Goal: Task Accomplishment & Management: Complete application form

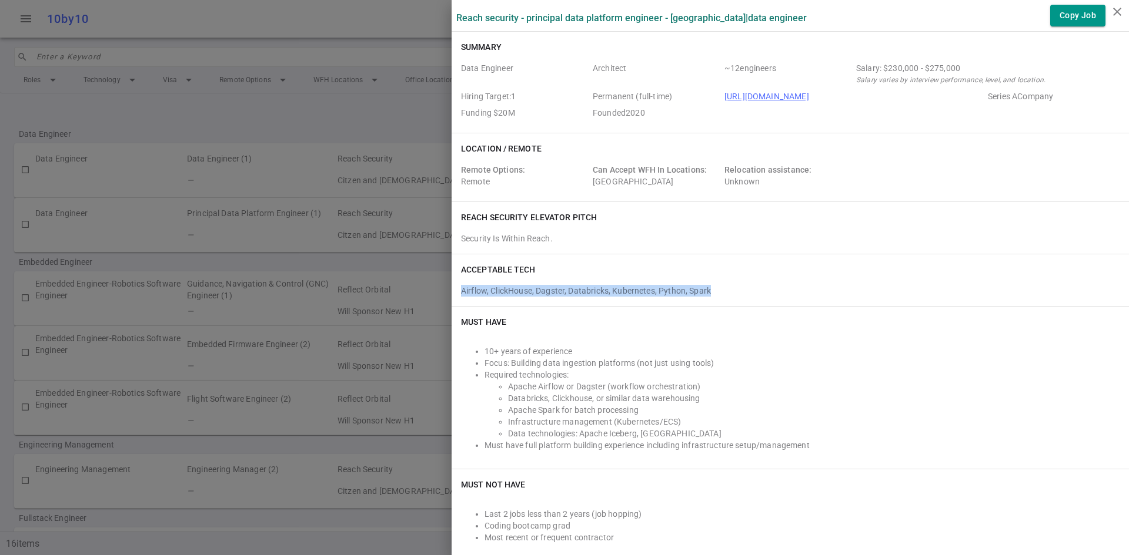
drag, startPoint x: 717, startPoint y: 287, endPoint x: 454, endPoint y: 290, distance: 262.8
click at [461, 290] on div "Airflow, ClickHouse, Dagster, Databricks, Kubernetes, Python, Spark" at bounding box center [790, 288] width 658 height 16
copy div "Airflow, ClickHouse, Dagster, Databricks, Kubernetes, Python, Spark"
click at [612, 17] on label "Reach Security - Principal Data Platform Engineer - [GEOGRAPHIC_DATA] | Data En…" at bounding box center [631, 17] width 350 height 11
drag, startPoint x: 634, startPoint y: 17, endPoint x: 518, endPoint y: 23, distance: 115.9
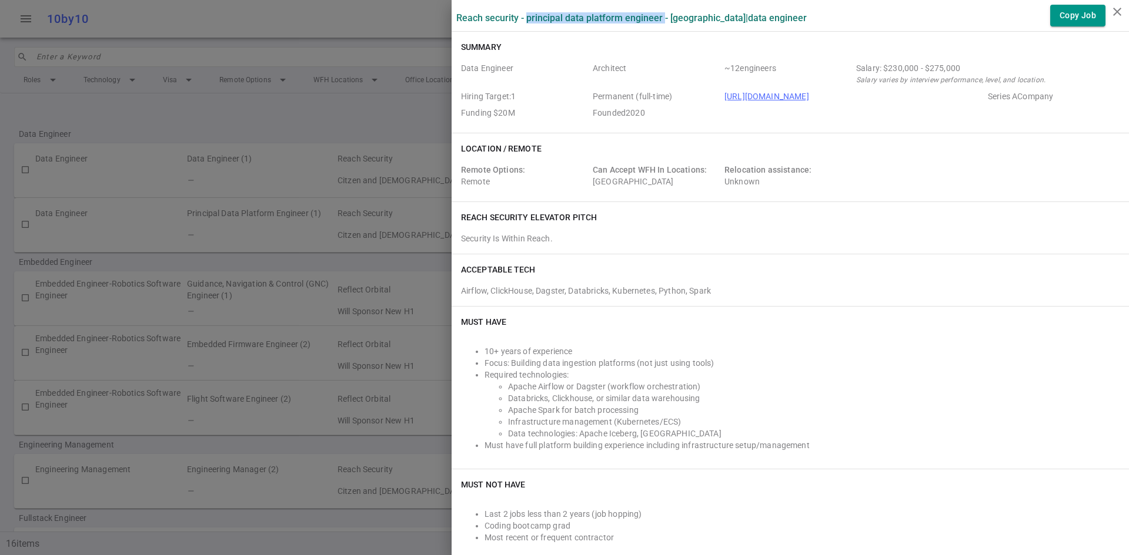
click at [518, 23] on label "Reach Security - Principal Data Platform Engineer - [GEOGRAPHIC_DATA] | Data En…" at bounding box center [631, 17] width 350 height 11
copy label "Principal Data Platform Engineer"
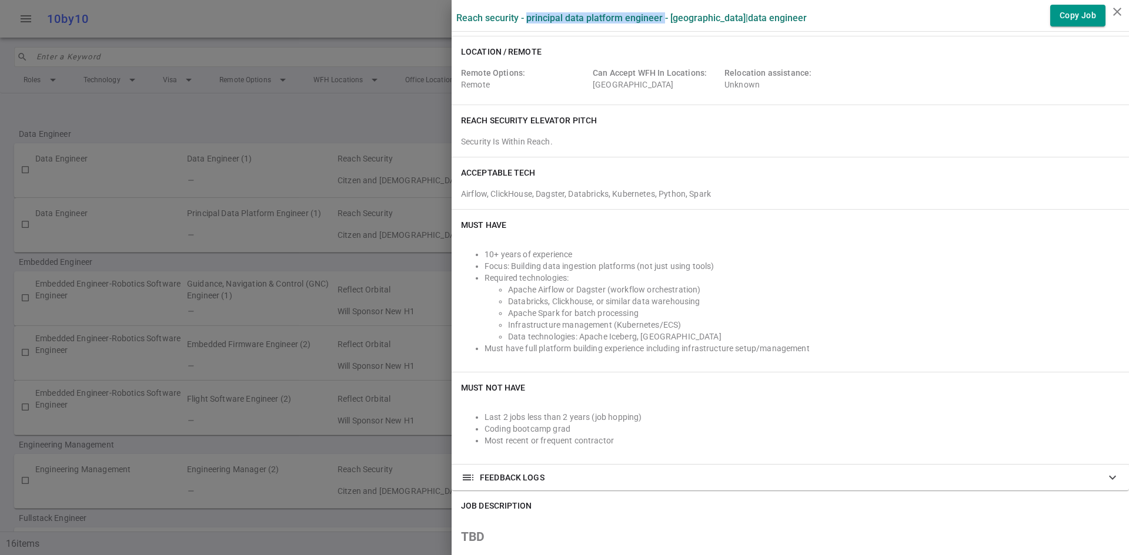
scroll to position [118, 0]
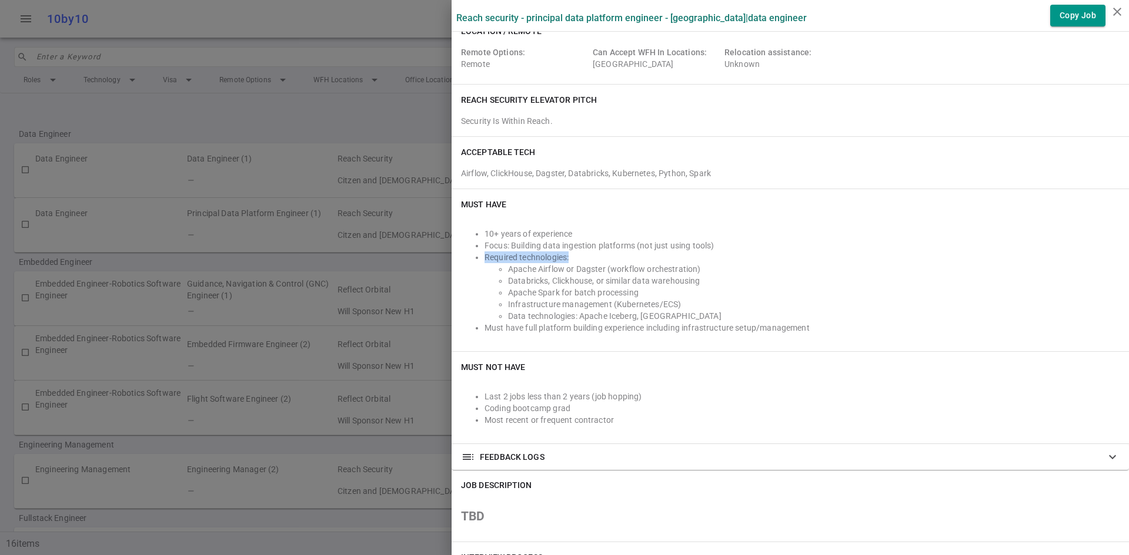
click at [751, 252] on ul "10+ years of experience Focus: Building data ingestion platforms (not just usin…" at bounding box center [790, 281] width 658 height 106
click at [543, 243] on li "Focus: Building data ingestion platforms (not just using tools)" at bounding box center [801, 246] width 635 height 12
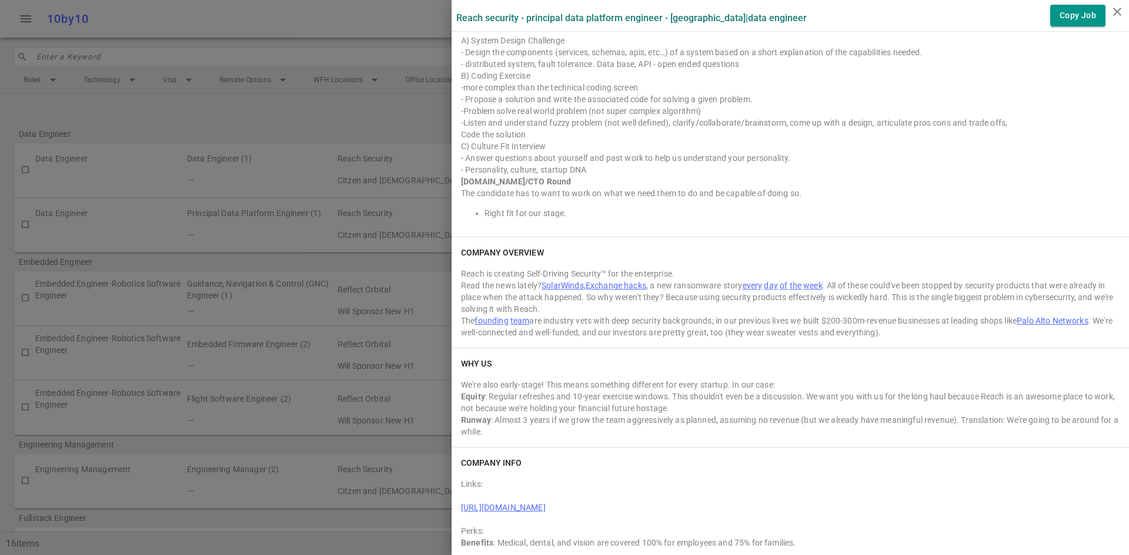
scroll to position [841, 0]
click at [691, 257] on div "COMPANY OVERVIEW Reach is creating Self-Driving Security™ for the enterprise. R…" at bounding box center [789, 289] width 677 height 111
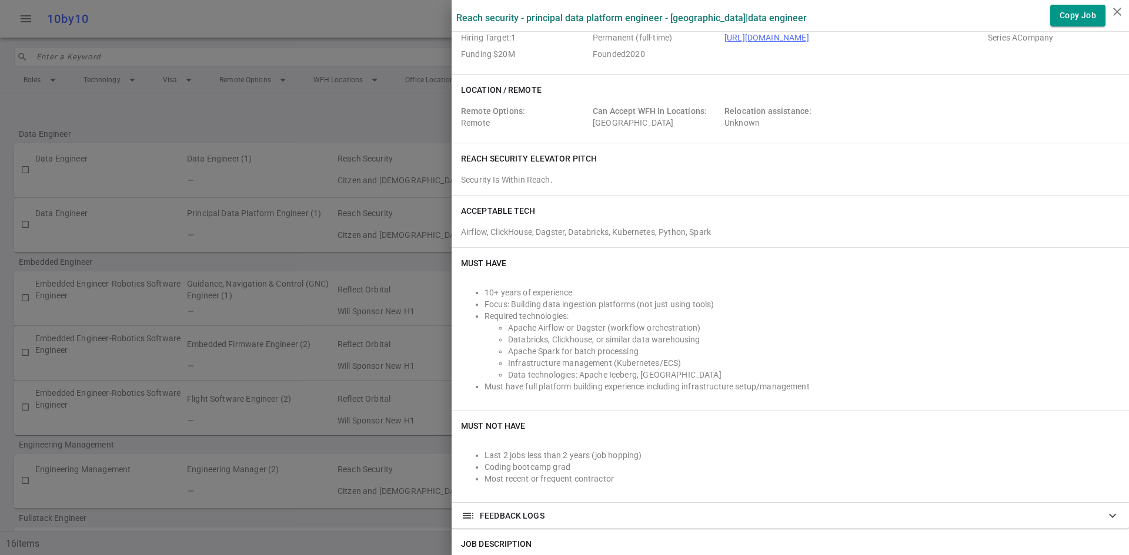
scroll to position [0, 0]
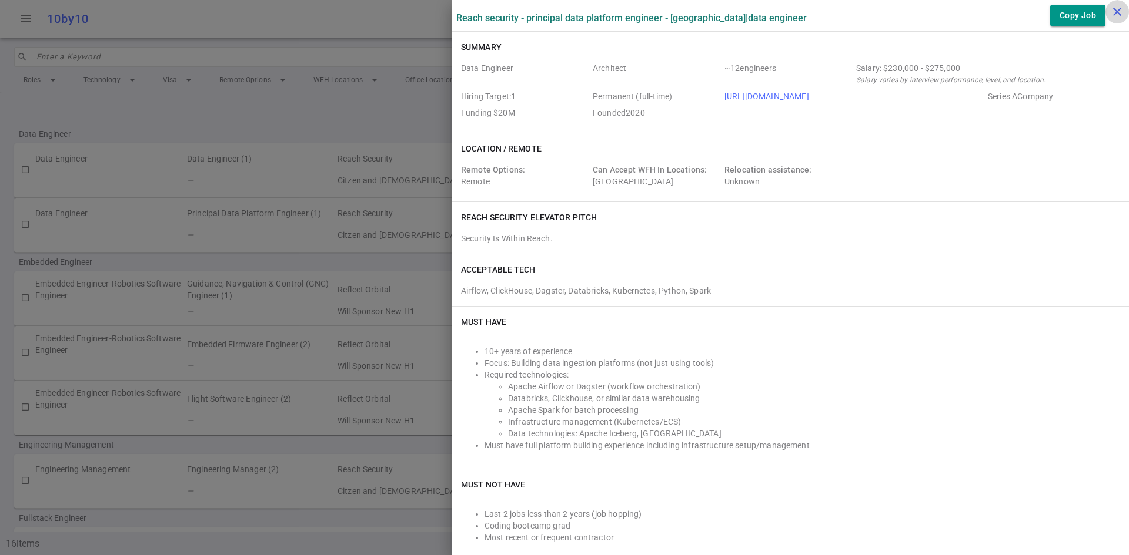
click at [751, 12] on icon "close" at bounding box center [1117, 12] width 14 height 14
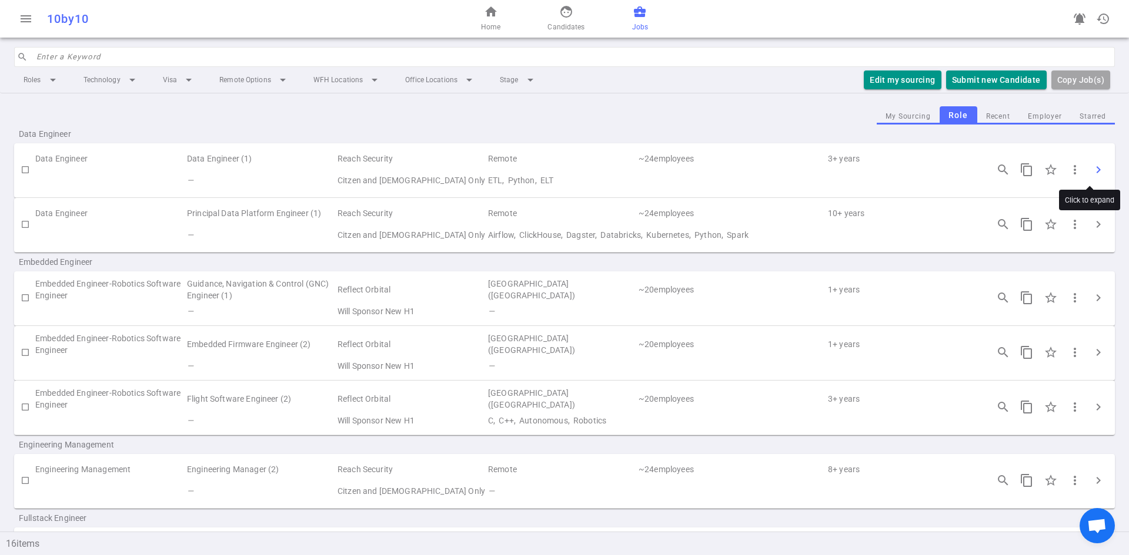
click at [751, 172] on span "chevron_right" at bounding box center [1098, 170] width 14 height 14
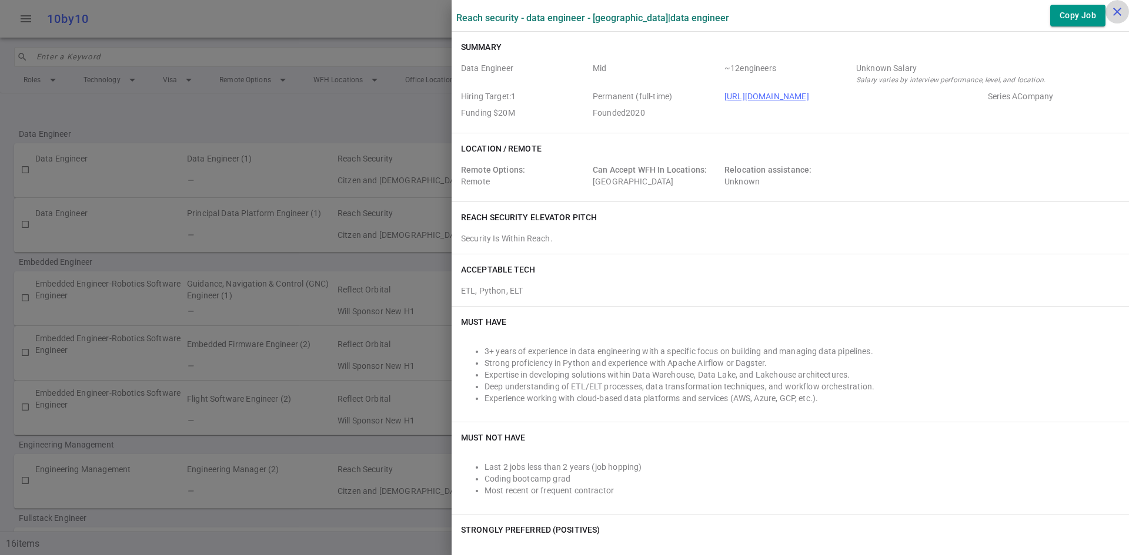
click at [751, 11] on icon "close" at bounding box center [1117, 12] width 14 height 14
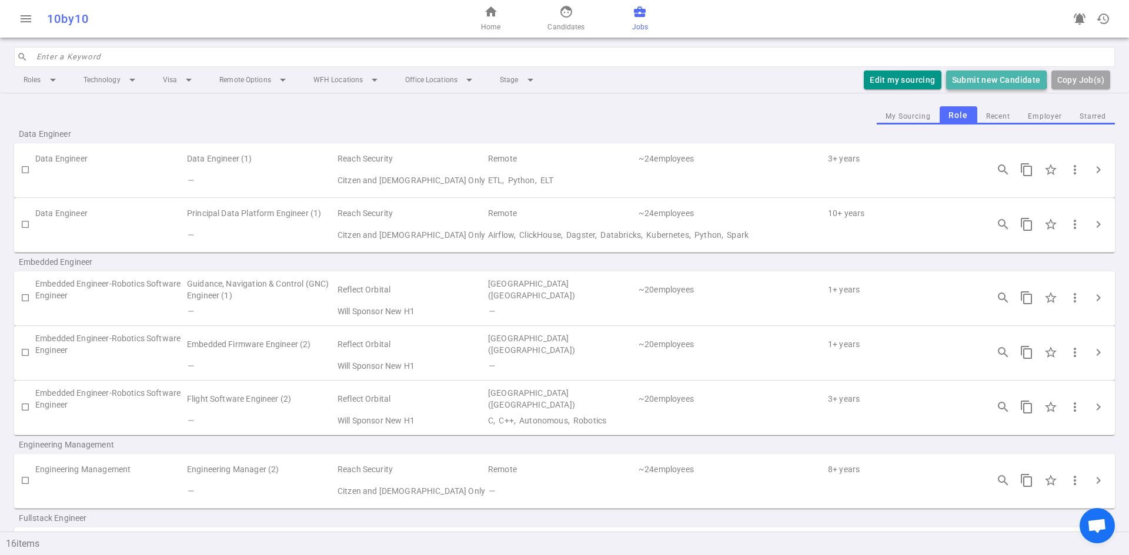
click at [751, 79] on button "Submit new Candidate" at bounding box center [996, 80] width 101 height 19
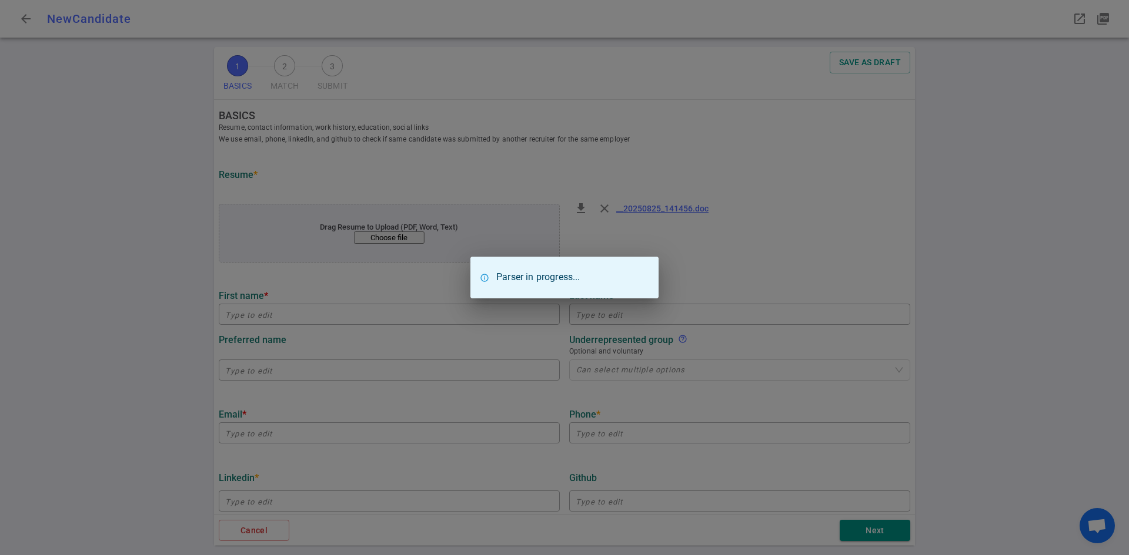
type input "Yigang"
type input "Fu"
type input "[EMAIL_ADDRESS][DOMAIN_NAME]"
type input "[PHONE_NUMBER]"
type input "Amira Learning"
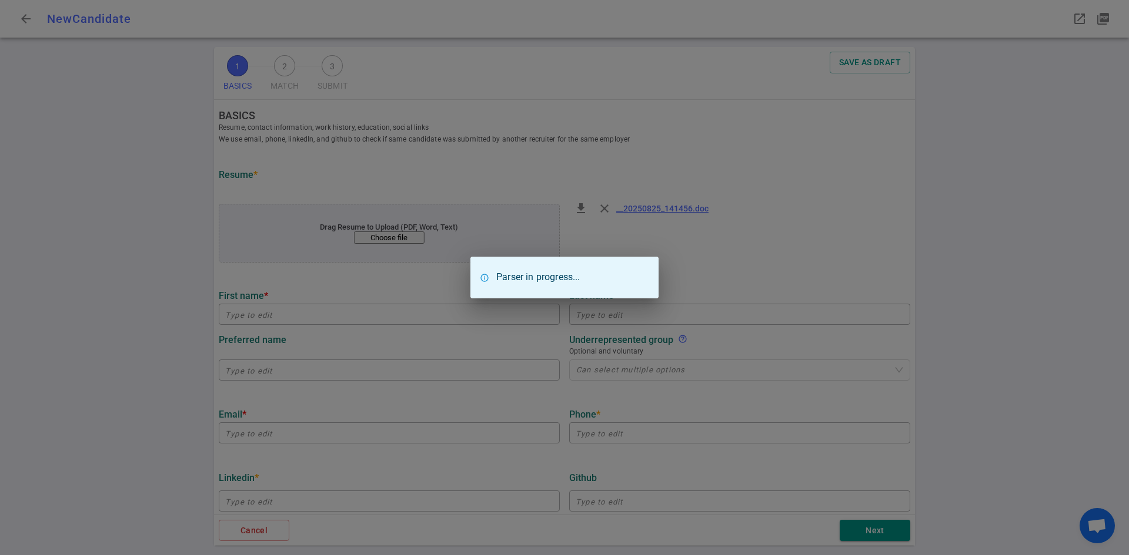
type textarea "Sr. Software Engineer"
type input "25.5"
type input "[GEOGRAPHIC_DATA][US_STATE]"
type input "Chemistry"
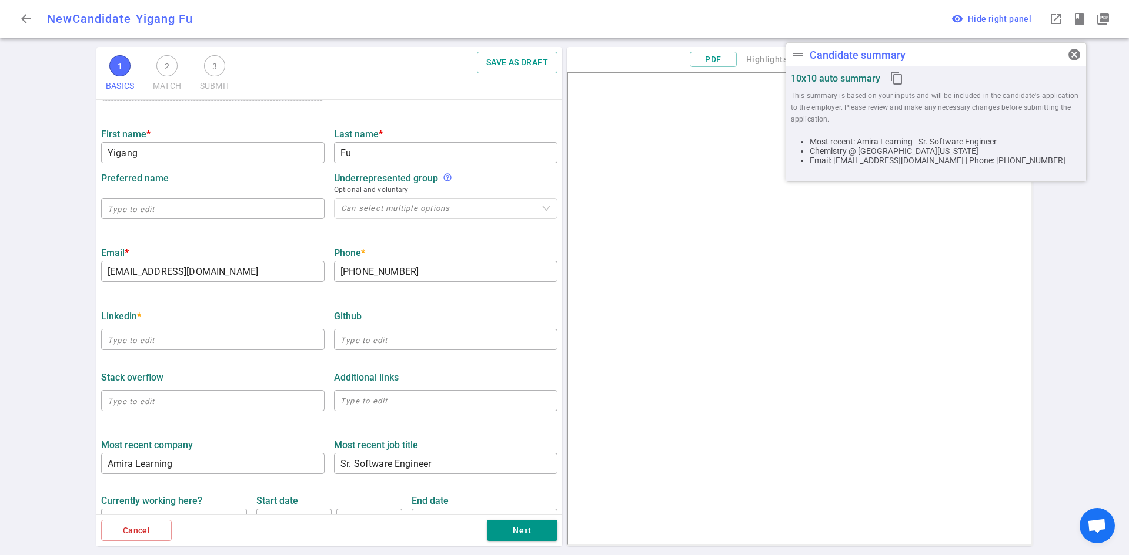
scroll to position [176, 0]
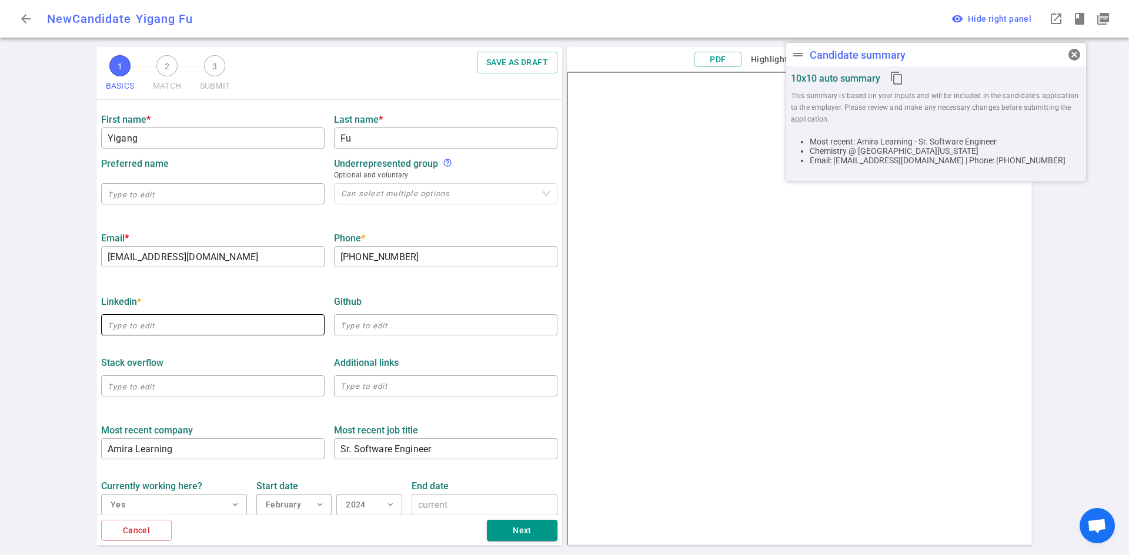
click at [137, 326] on input "text" at bounding box center [212, 325] width 223 height 19
paste input "[URL][DOMAIN_NAME]"
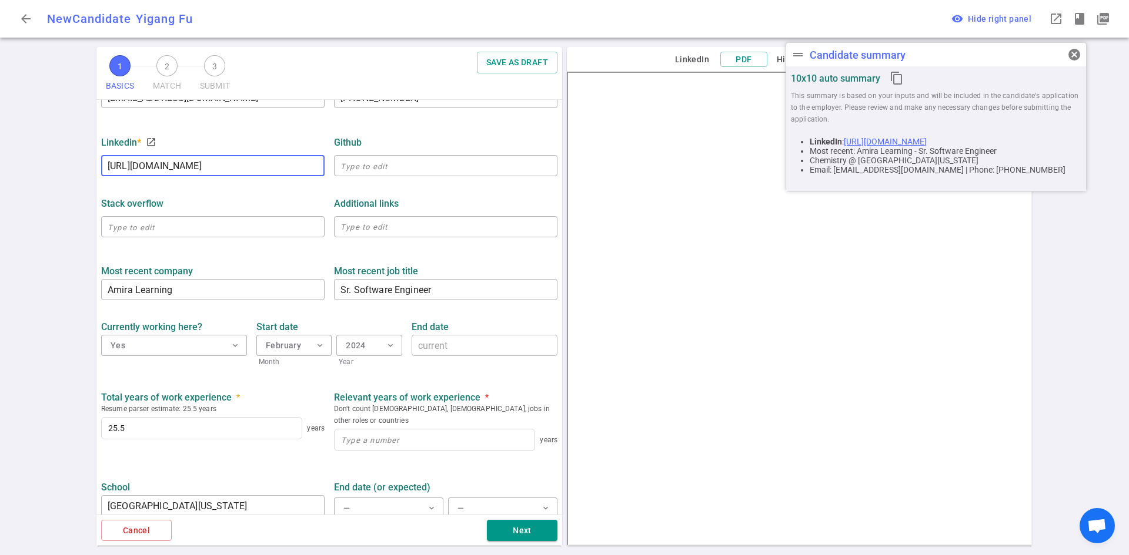
scroll to position [403, 0]
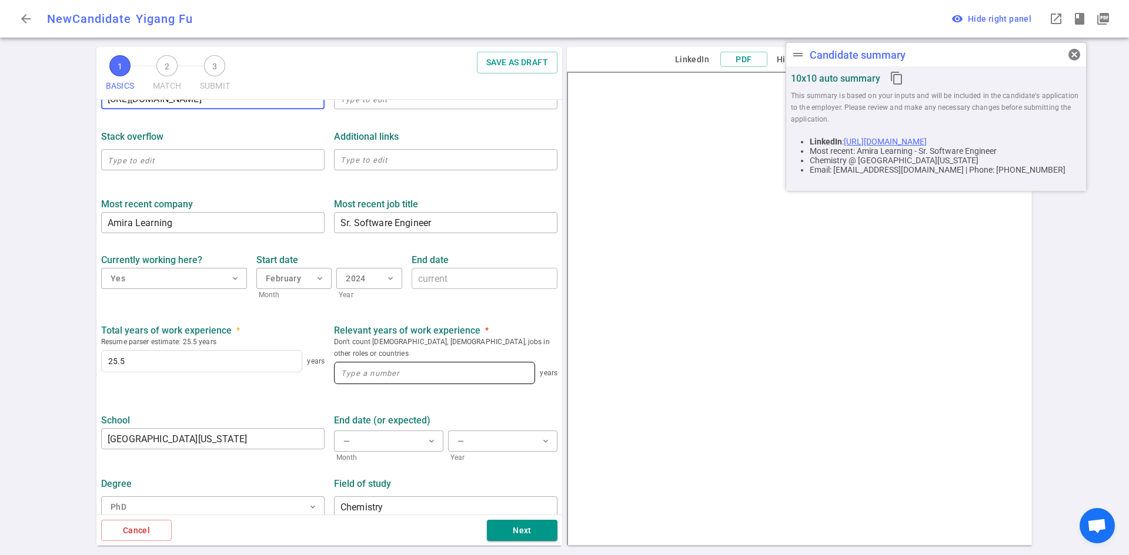
type input "[URL][DOMAIN_NAME]"
click at [376, 363] on input at bounding box center [434, 373] width 200 height 21
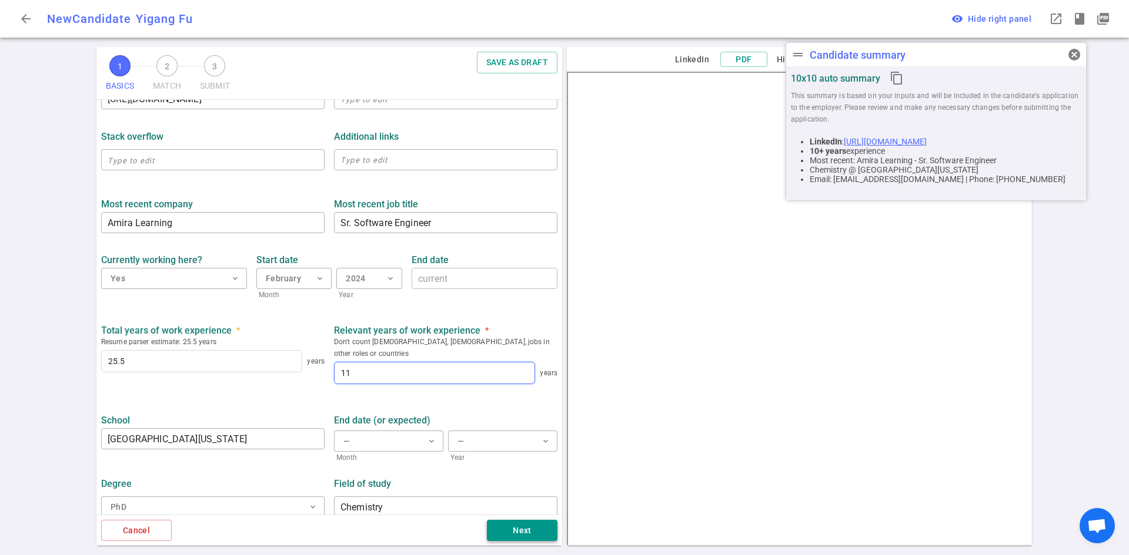
type input "11"
click at [523, 433] on button "Next" at bounding box center [522, 531] width 71 height 22
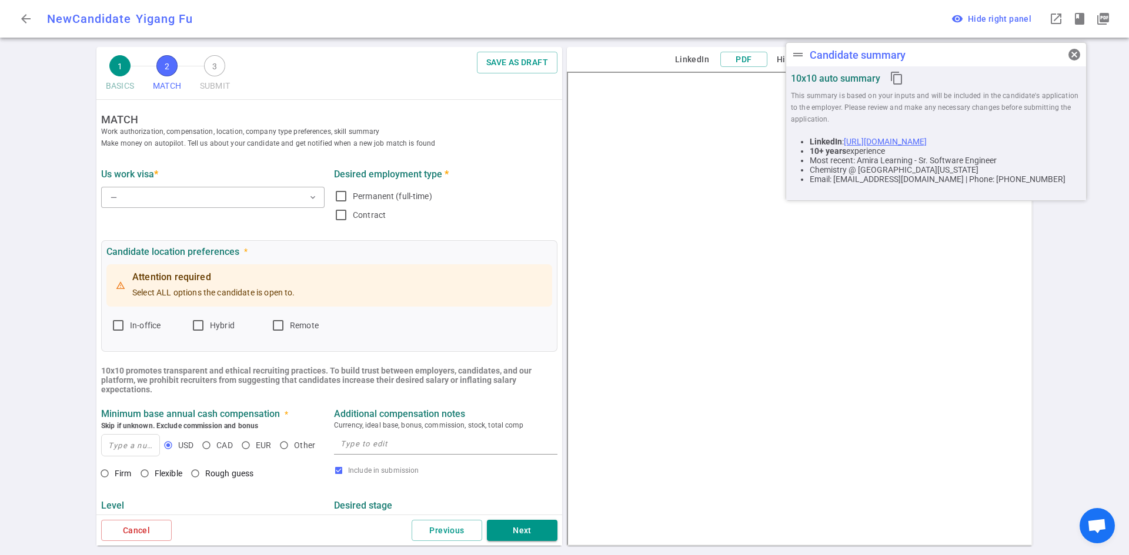
scroll to position [0, 0]
click at [751, 55] on span "cancel" at bounding box center [1074, 54] width 14 height 14
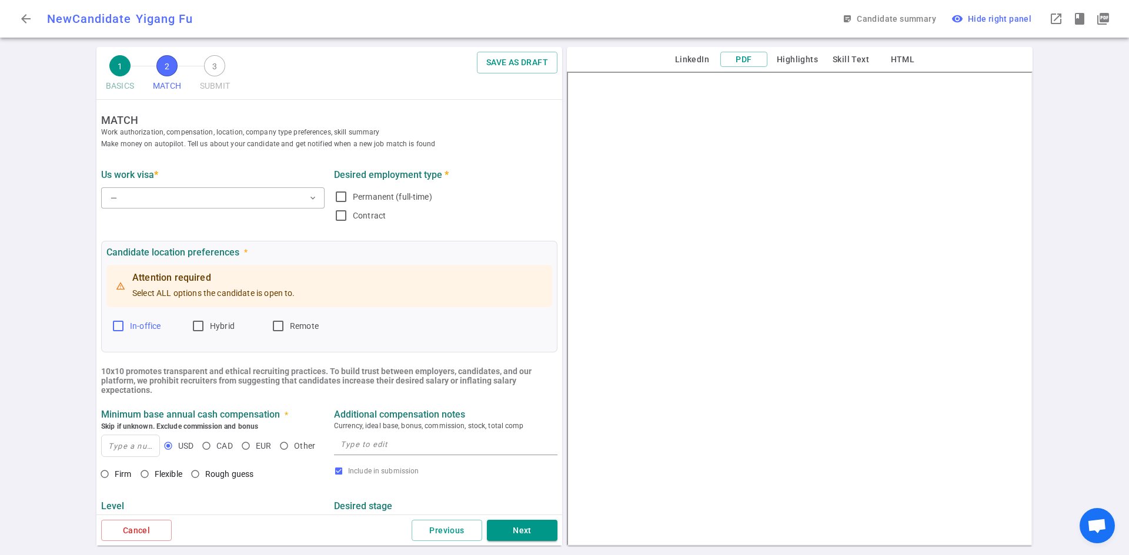
drag, startPoint x: 118, startPoint y: 328, endPoint x: 158, endPoint y: 330, distance: 40.0
click at [120, 328] on input "In-office" at bounding box center [118, 326] width 14 height 14
checkbox input "true"
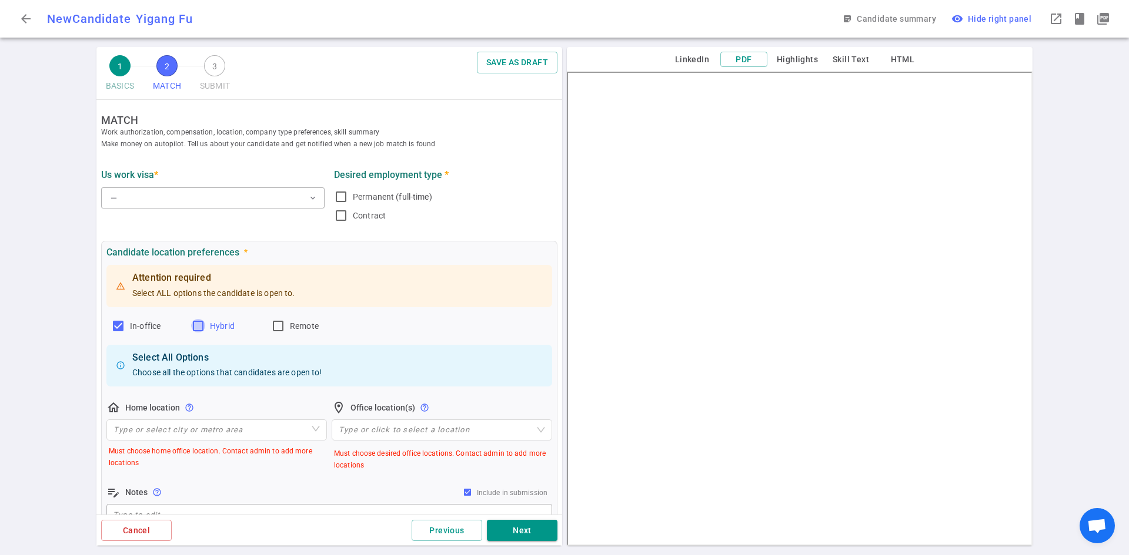
click at [201, 324] on input "Hybrid" at bounding box center [198, 326] width 14 height 14
checkbox input "true"
click at [284, 334] on label "Remote" at bounding box center [306, 326] width 71 height 19
click at [284, 333] on input "Remote" at bounding box center [278, 326] width 14 height 14
checkbox input "true"
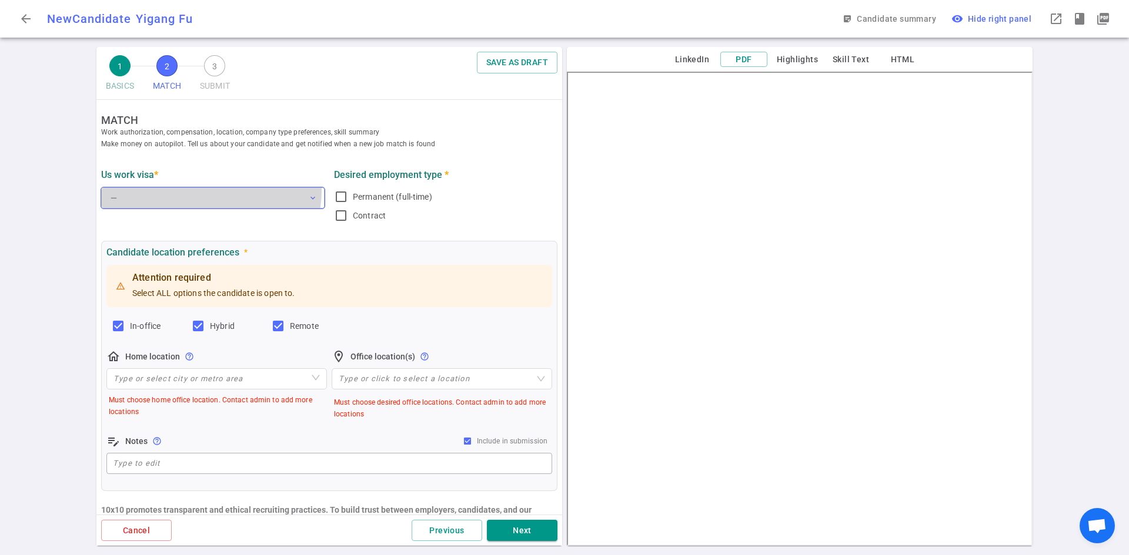
click at [186, 193] on button "— expand_more" at bounding box center [212, 198] width 223 height 21
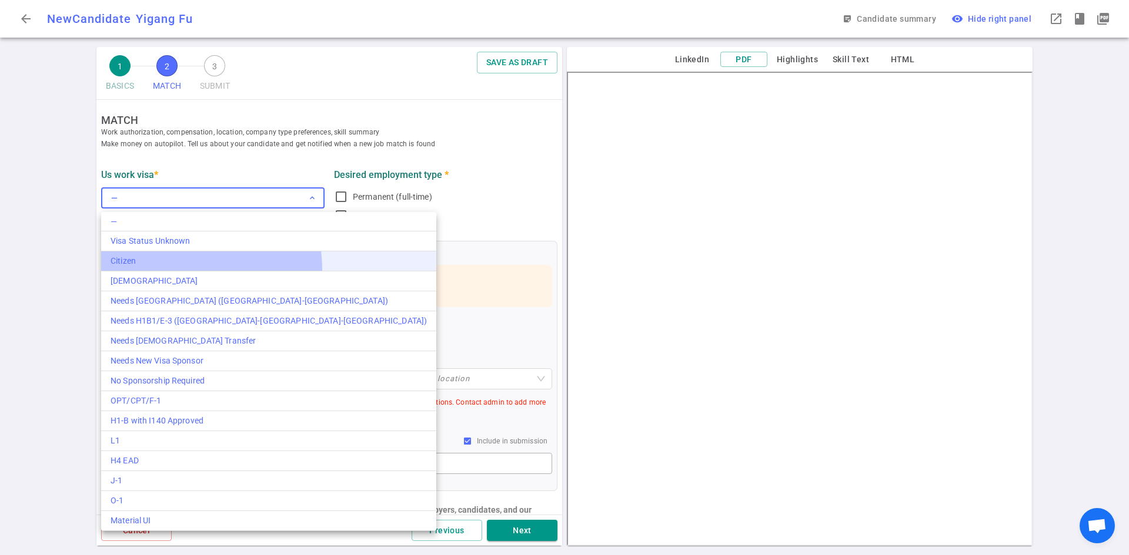
click at [156, 271] on li "Citizen" at bounding box center [268, 262] width 335 height 20
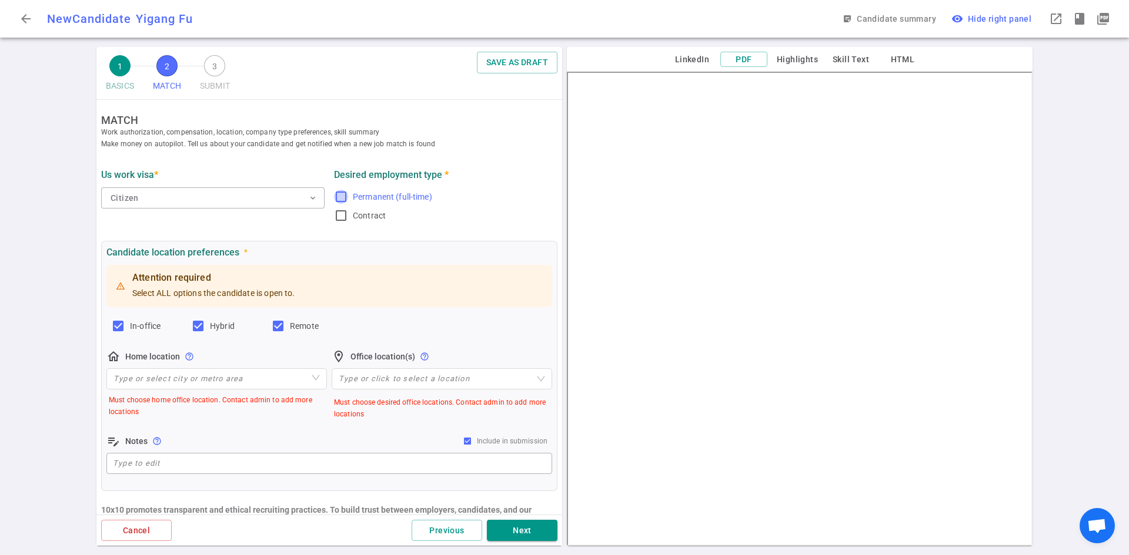
click at [335, 196] on input "Permanent (full-time)" at bounding box center [341, 197] width 14 height 14
checkbox input "true"
drag, startPoint x: 139, startPoint y: 368, endPoint x: 135, endPoint y: 378, distance: 10.6
click at [139, 369] on div "home_pin Home location help_outline Type or select city or metro area Must choo…" at bounding box center [216, 385] width 220 height 71
click at [135, 380] on input "search" at bounding box center [216, 379] width 206 height 20
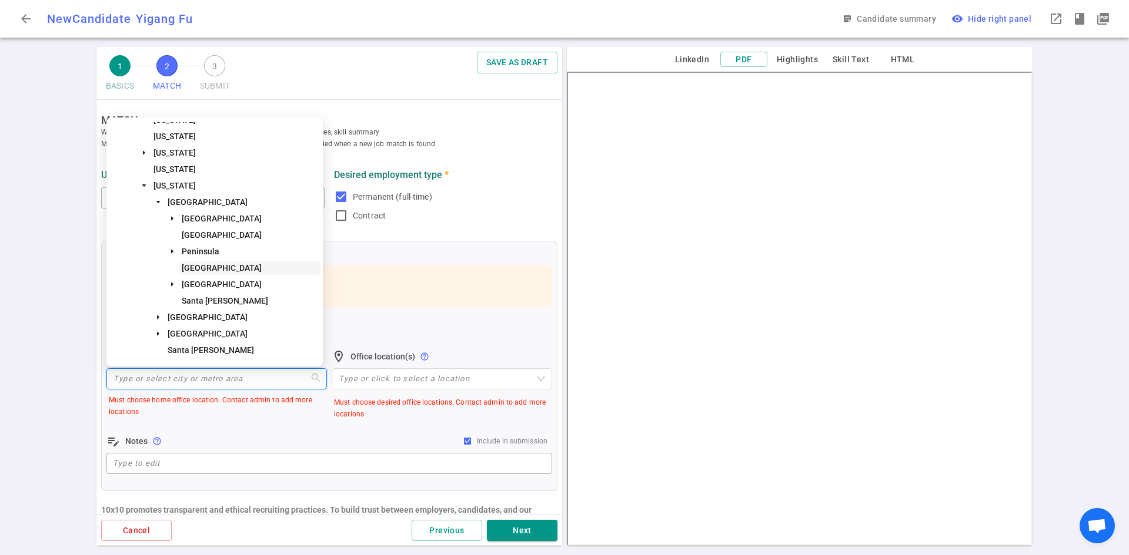
scroll to position [59, 0]
click at [185, 182] on span "[GEOGRAPHIC_DATA]" at bounding box center [208, 185] width 80 height 9
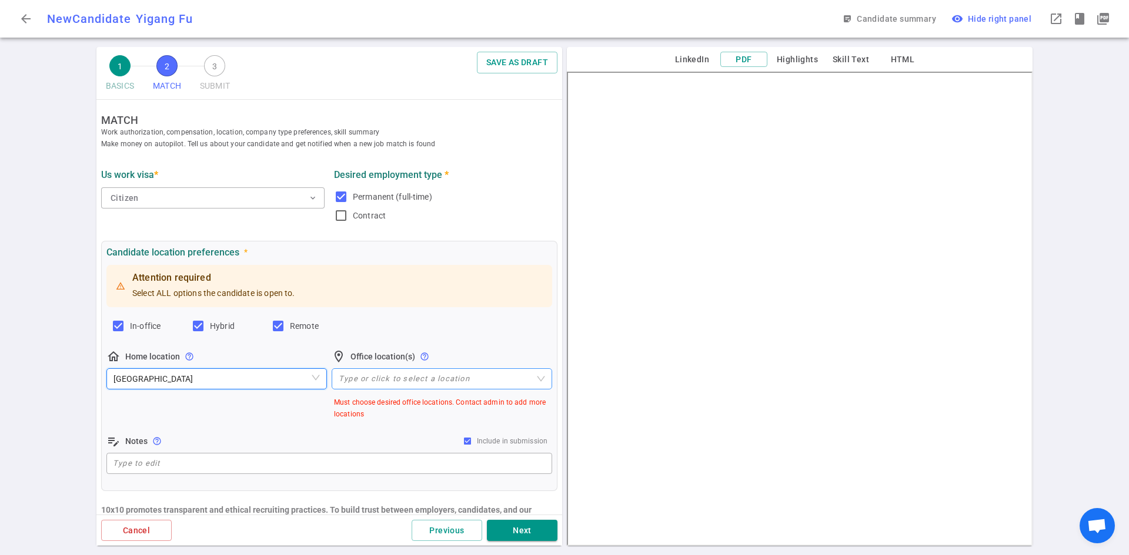
click at [401, 382] on div at bounding box center [435, 378] width 203 height 9
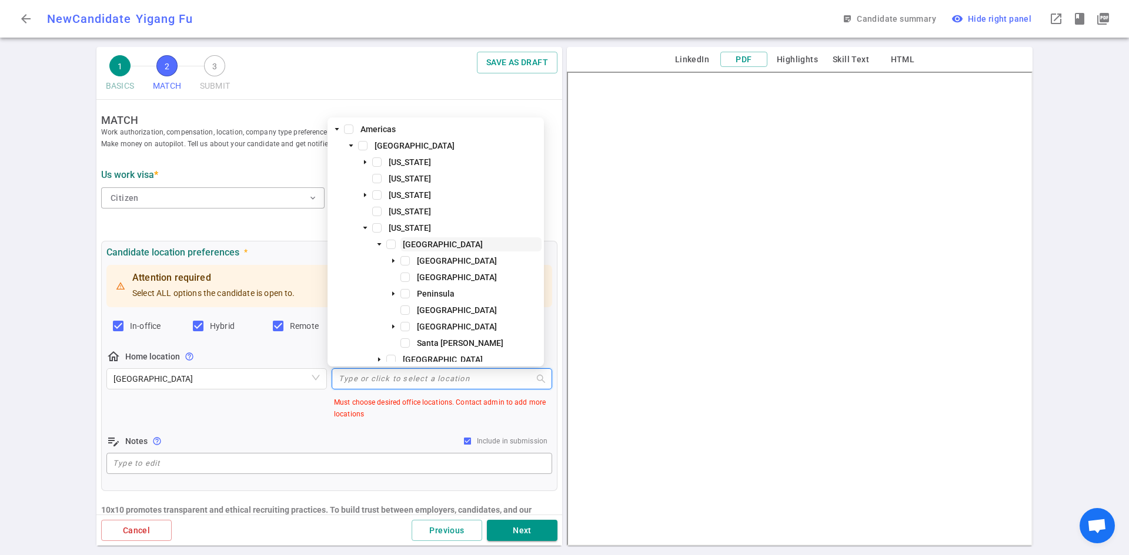
click at [427, 245] on span "[GEOGRAPHIC_DATA]" at bounding box center [443, 244] width 80 height 9
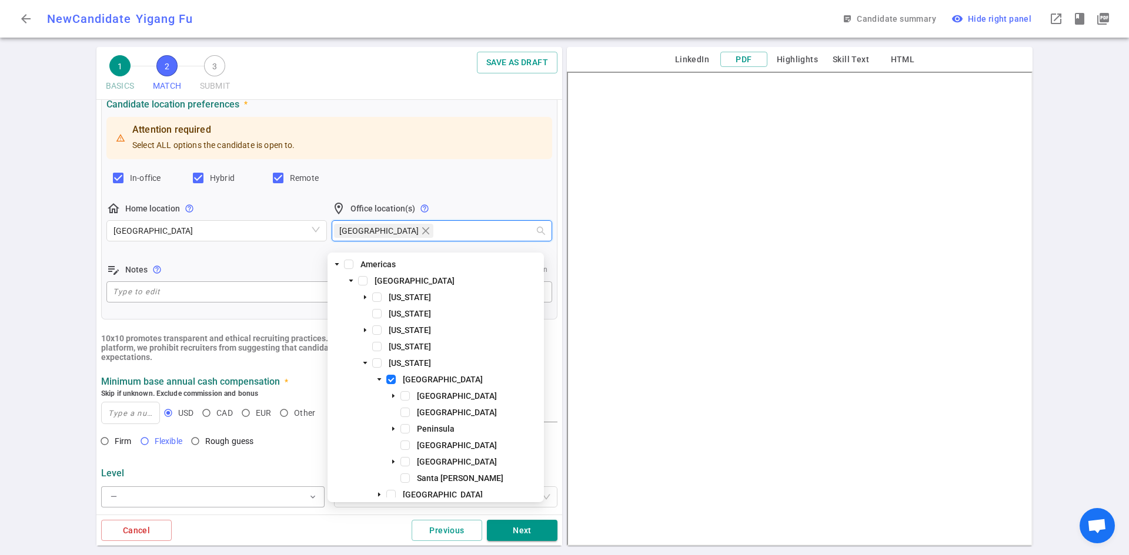
scroll to position [176, 0]
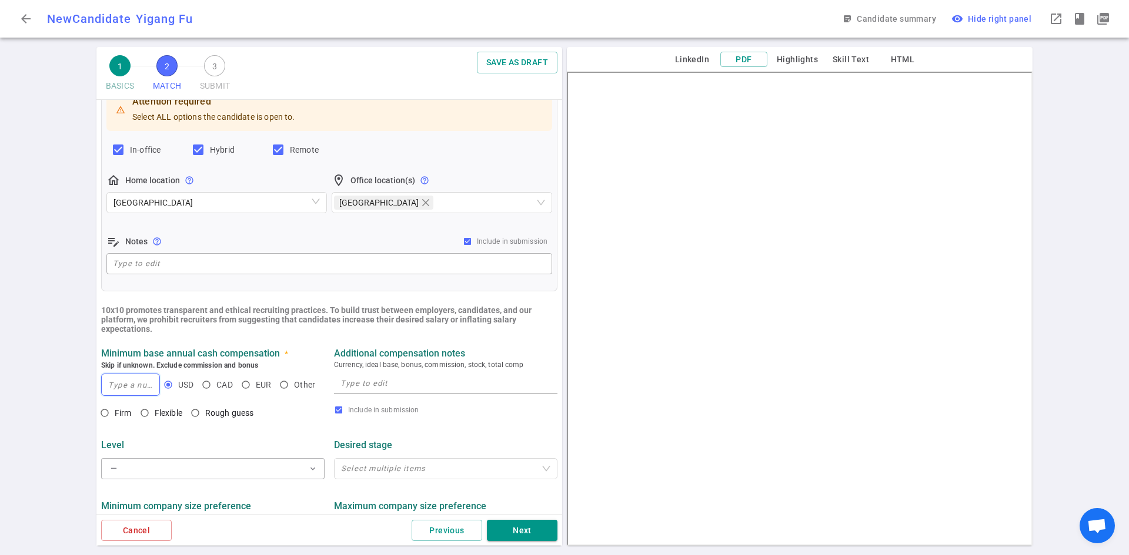
click at [120, 393] on input at bounding box center [131, 384] width 58 height 21
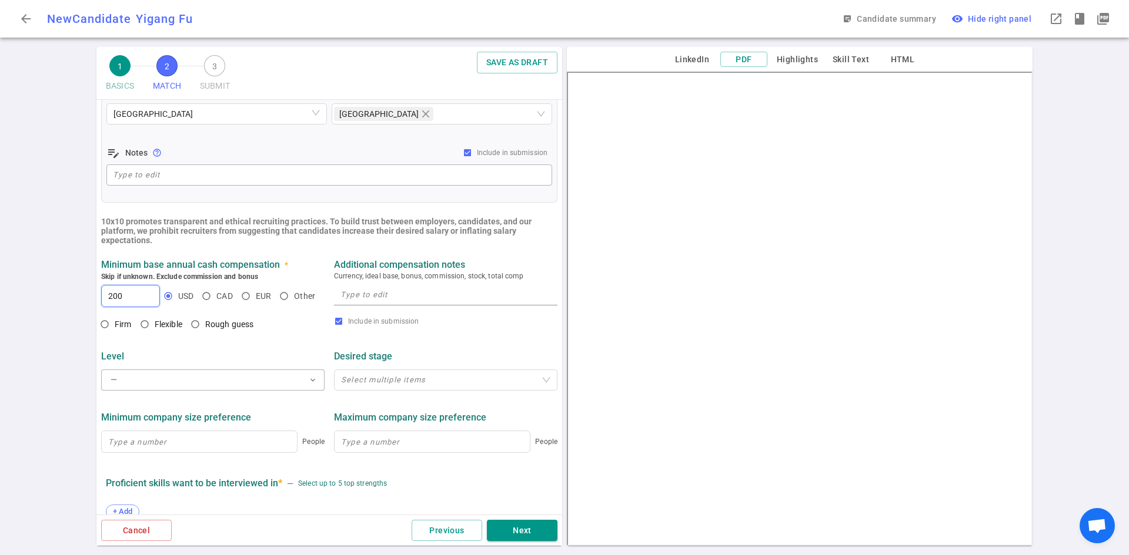
scroll to position [294, 0]
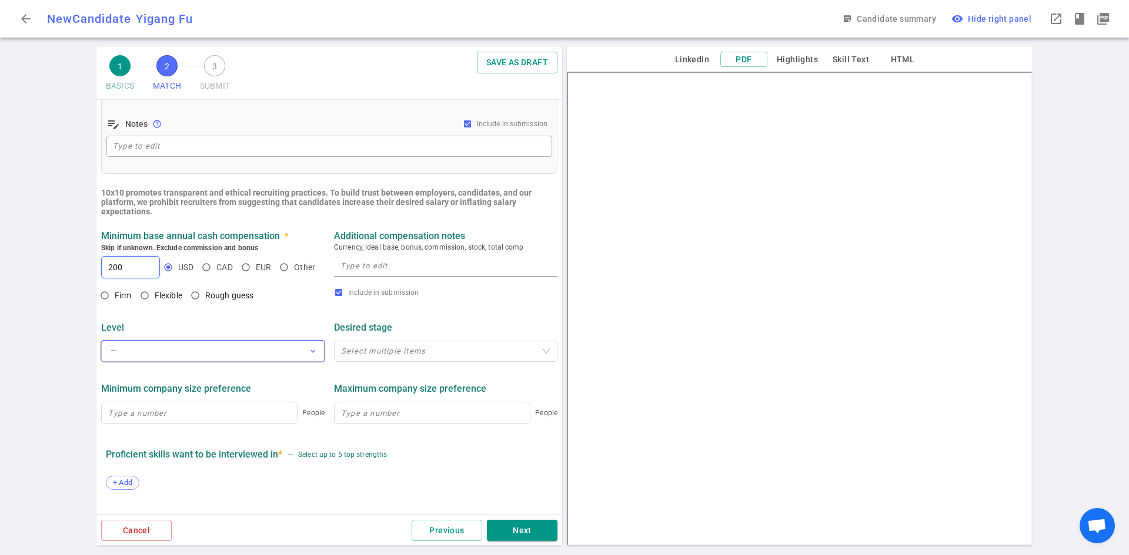
type input "200"
click at [159, 359] on button "— expand_more" at bounding box center [212, 351] width 223 height 21
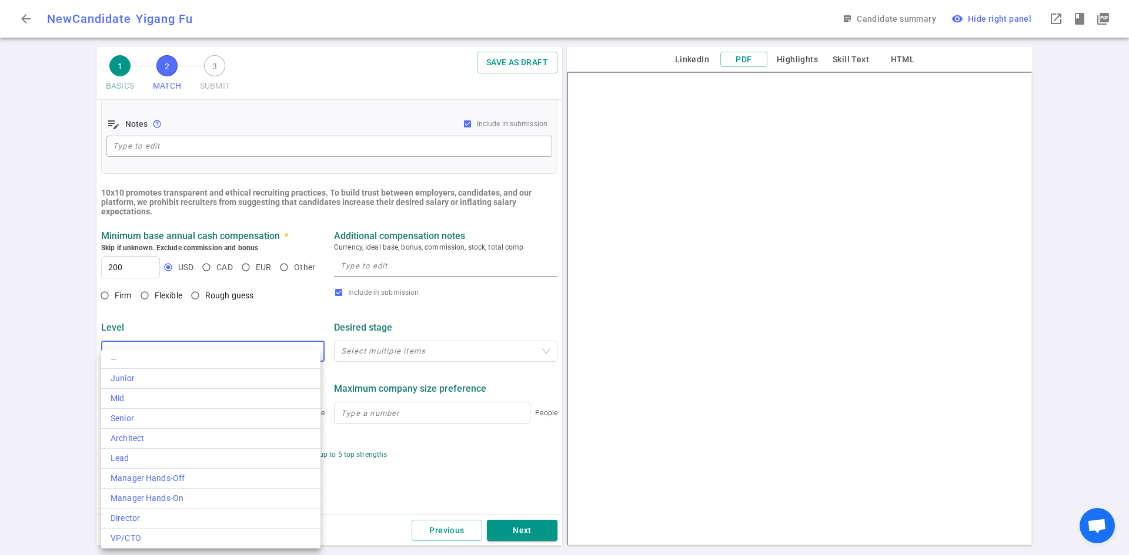
click at [36, 380] on div at bounding box center [564, 277] width 1129 height 555
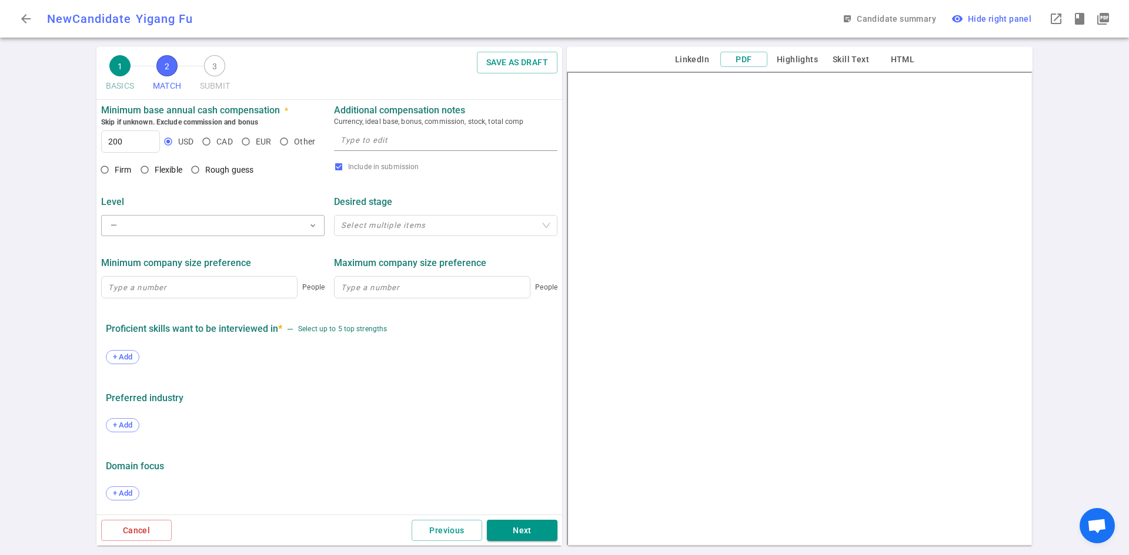
scroll to position [422, 0]
click at [126, 356] on span "+ Add" at bounding box center [123, 357] width 28 height 9
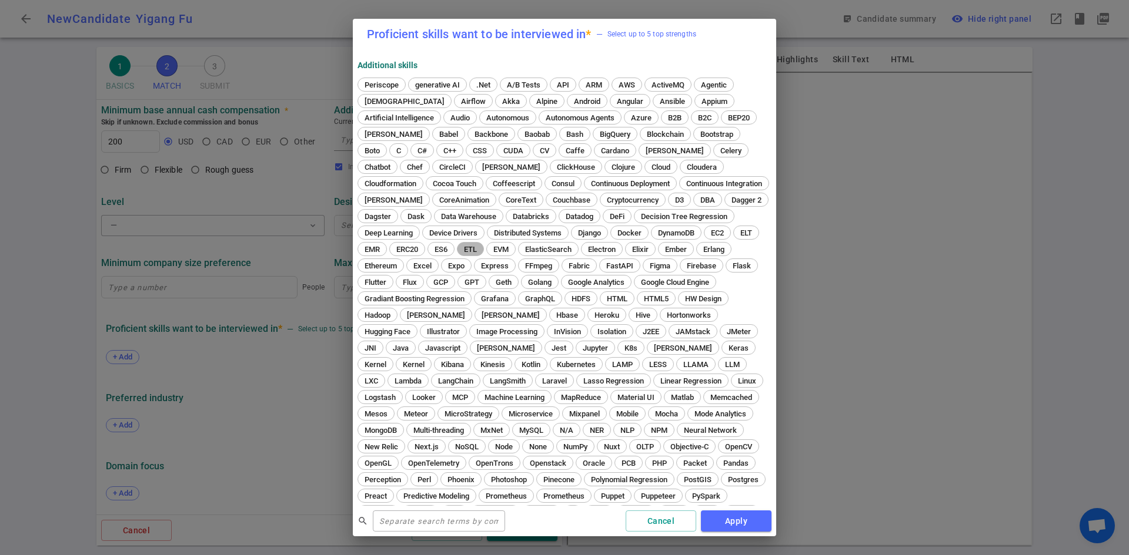
click at [481, 248] on span "ETL" at bounding box center [470, 249] width 21 height 9
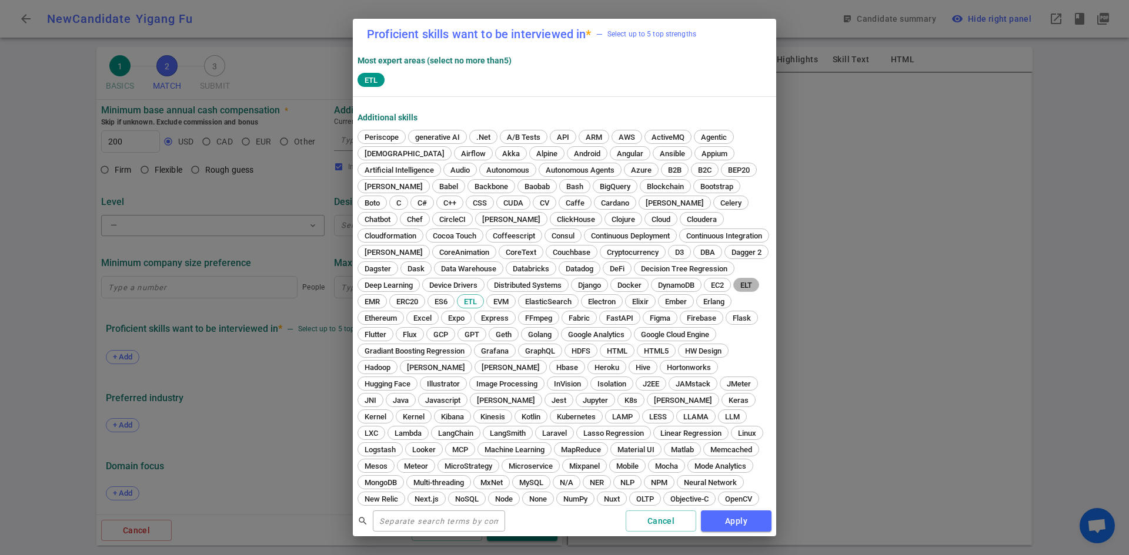
click at [736, 290] on span "ELT" at bounding box center [746, 285] width 20 height 9
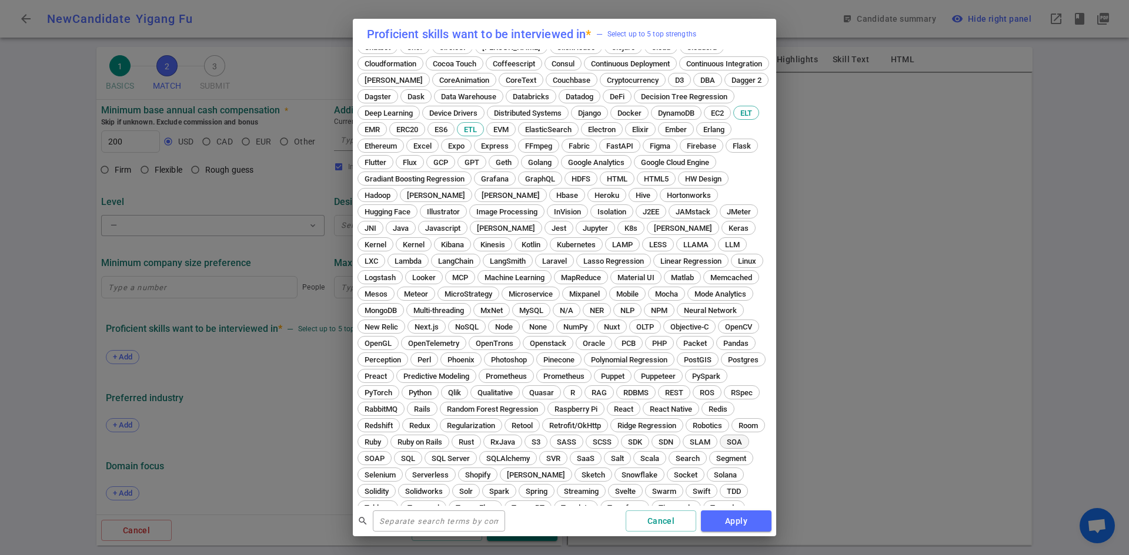
scroll to position [273, 0]
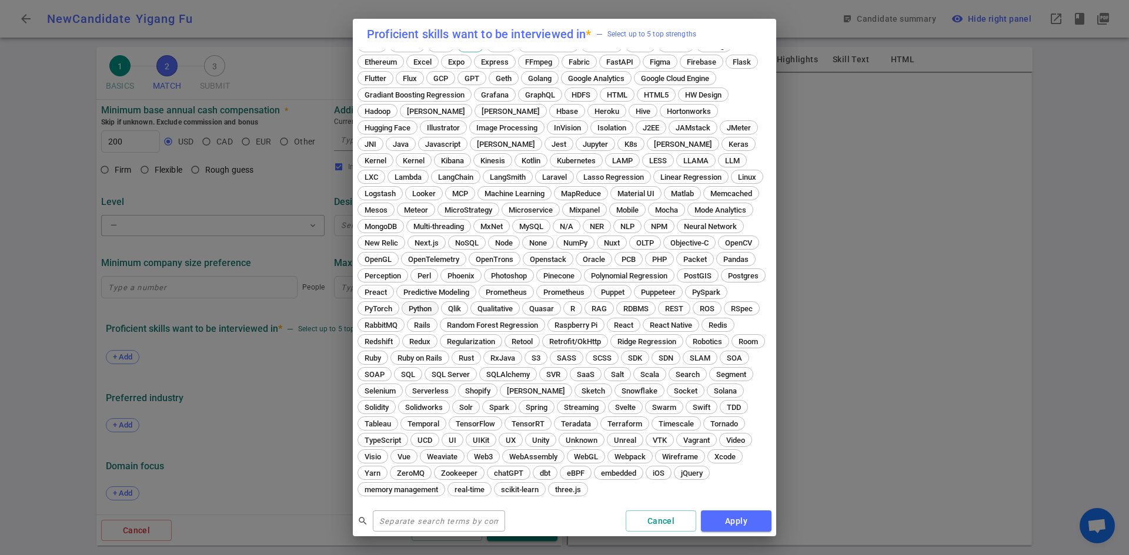
click at [436, 304] on span "Python" at bounding box center [419, 308] width 31 height 9
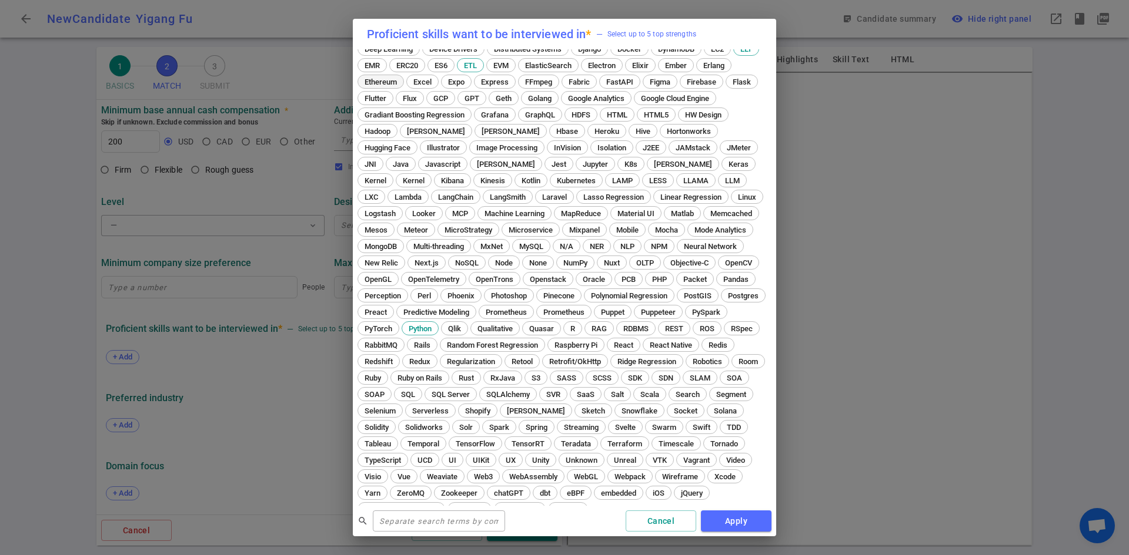
scroll to position [155, 0]
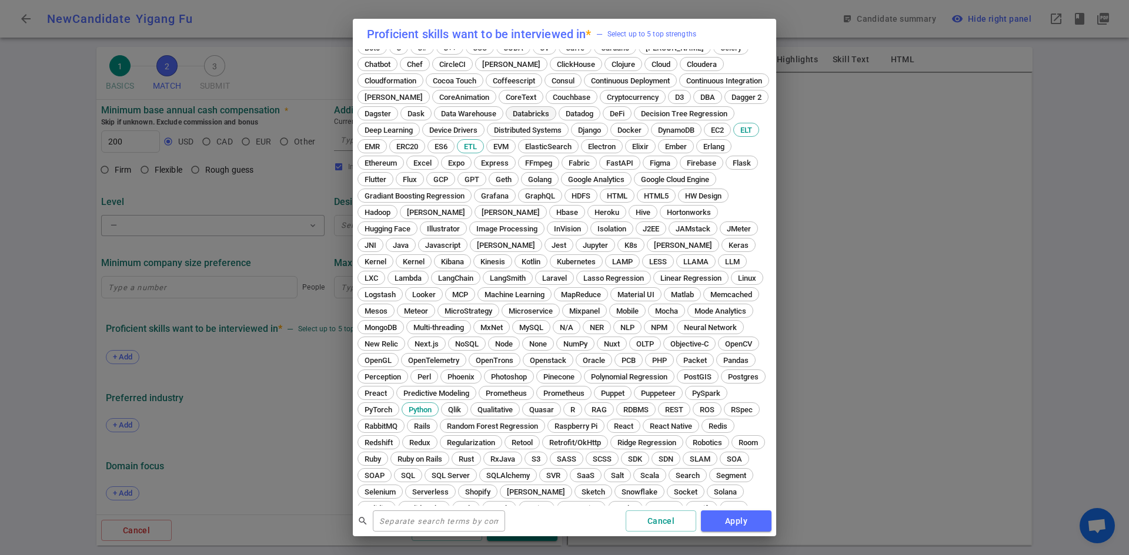
click at [553, 113] on span "Databricks" at bounding box center [530, 113] width 45 height 9
click at [500, 117] on span "Data Warehouse" at bounding box center [468, 113] width 63 height 9
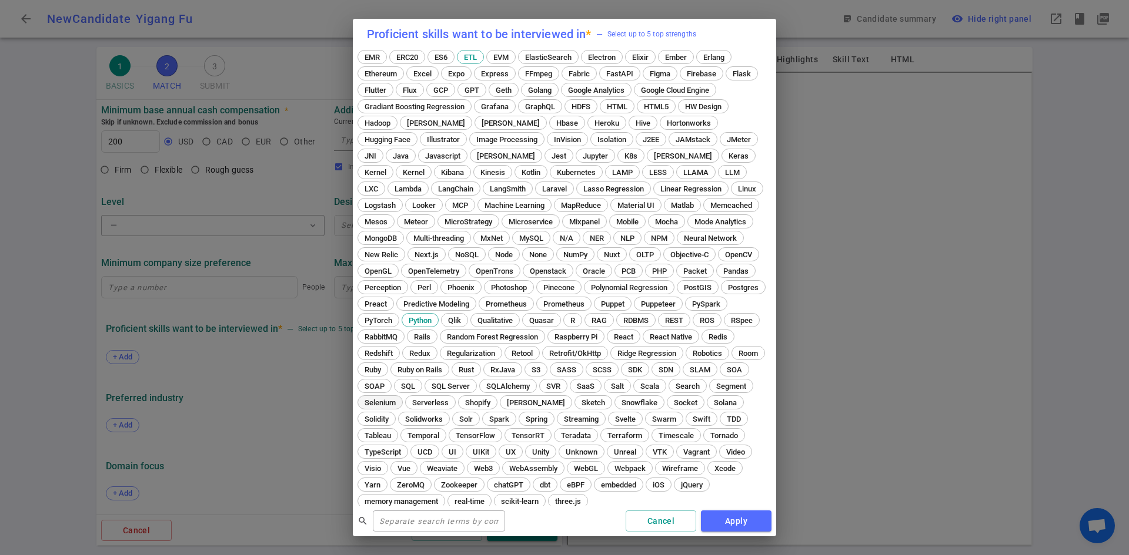
scroll to position [273, 0]
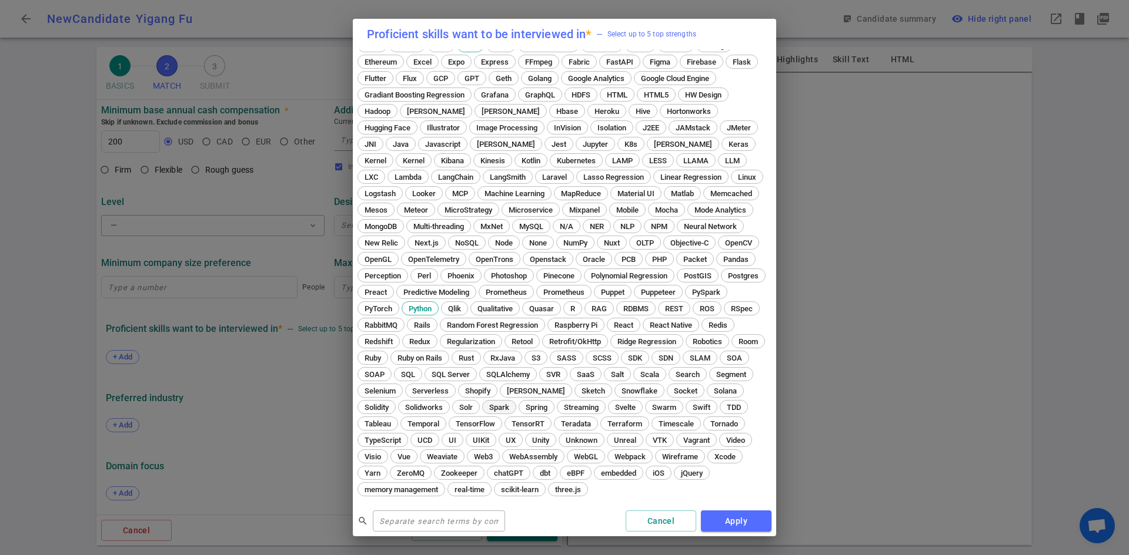
click at [485, 404] on span "Spark" at bounding box center [499, 407] width 28 height 9
click at [727, 433] on button "Apply" at bounding box center [736, 522] width 71 height 22
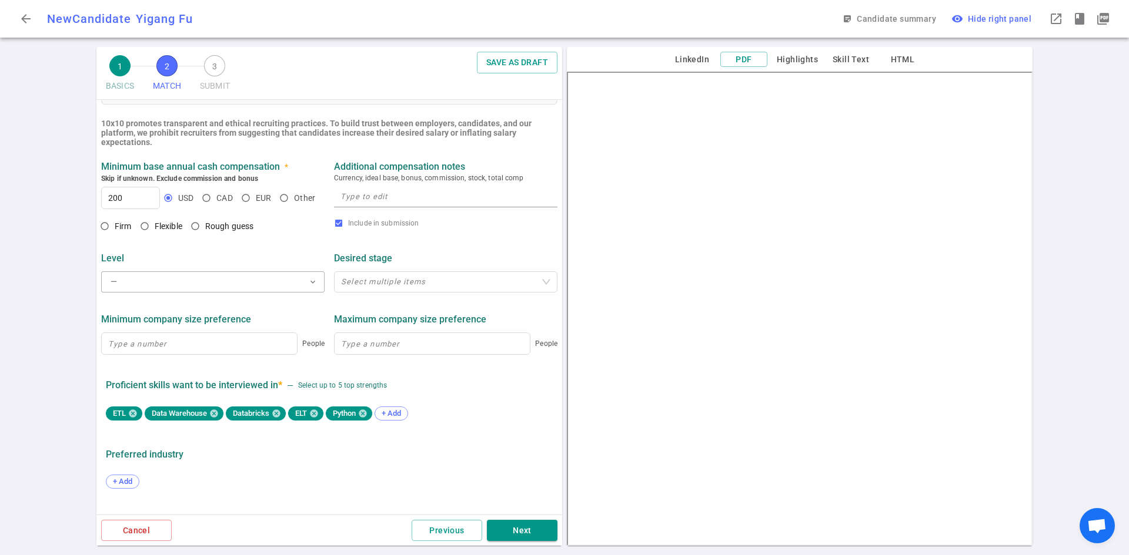
scroll to position [422, 0]
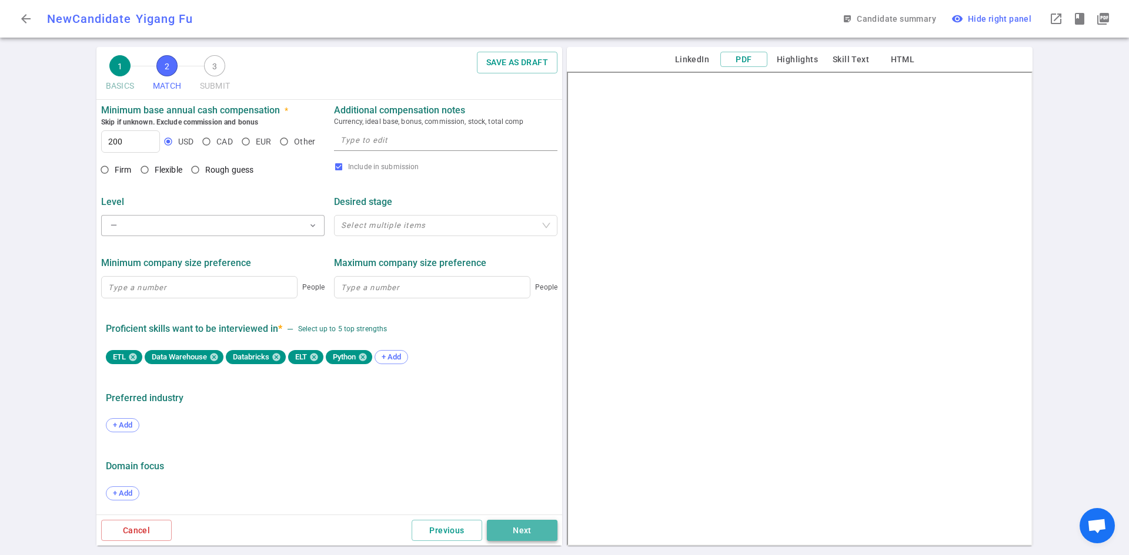
click at [530, 433] on button "Next" at bounding box center [522, 531] width 71 height 22
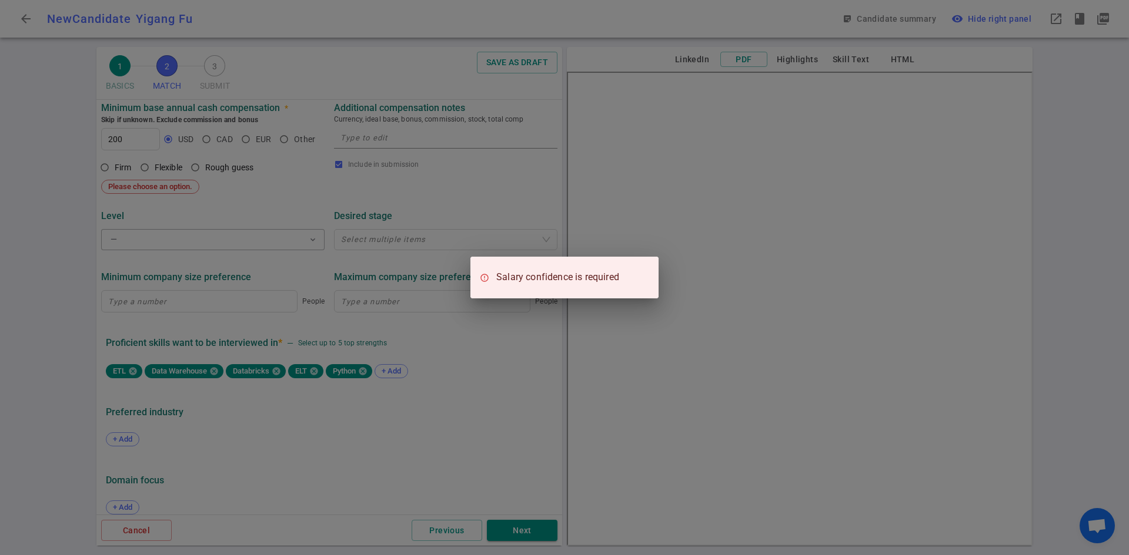
click at [144, 170] on div "Salary confidence is required" at bounding box center [564, 277] width 1129 height 555
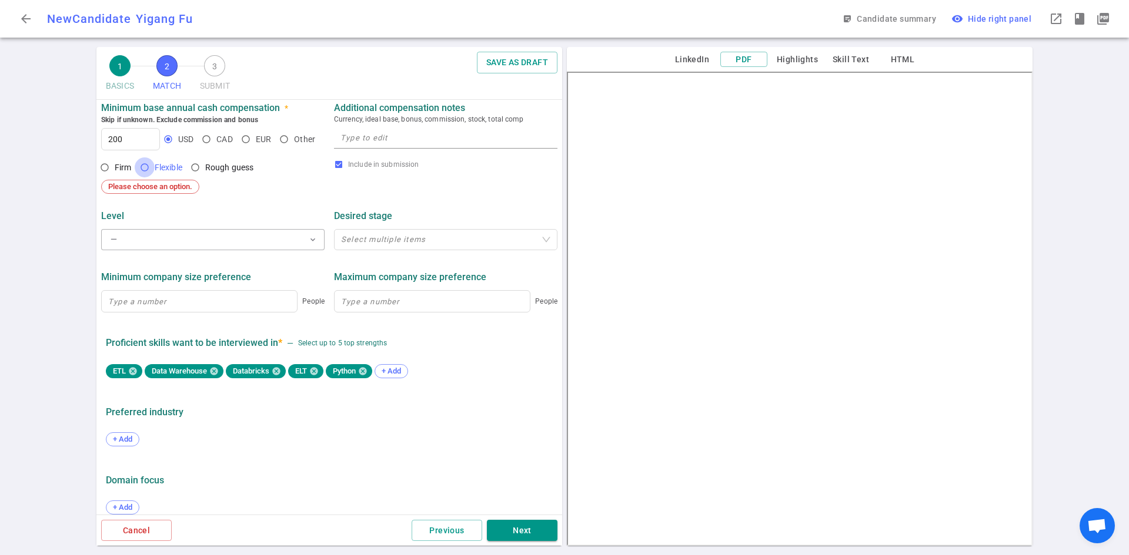
click at [148, 172] on input "Flexible" at bounding box center [145, 168] width 20 height 20
radio input "true"
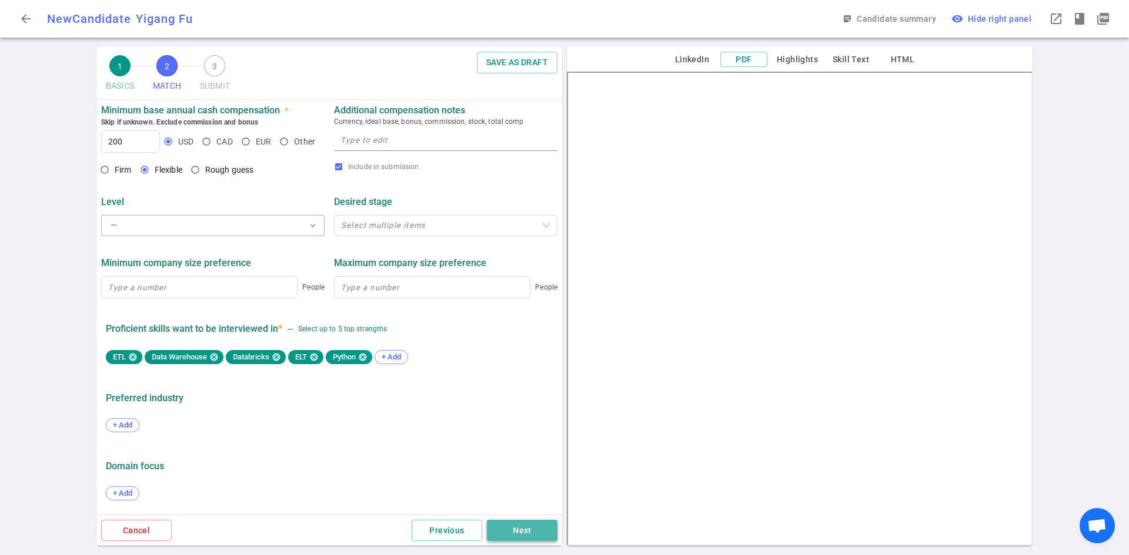
click at [528, 433] on button "Next" at bounding box center [522, 531] width 71 height 22
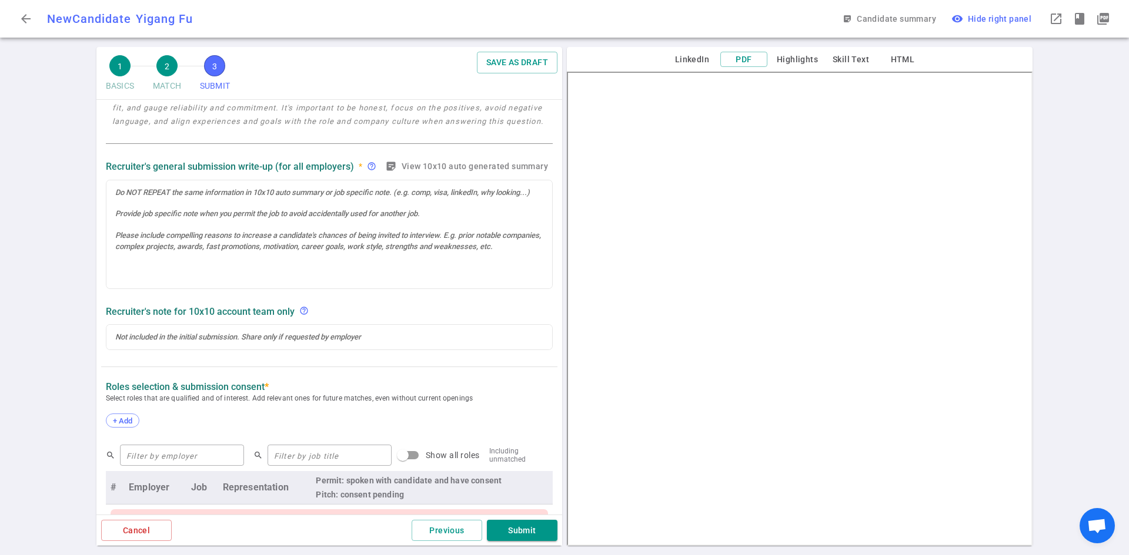
scroll to position [176, 0]
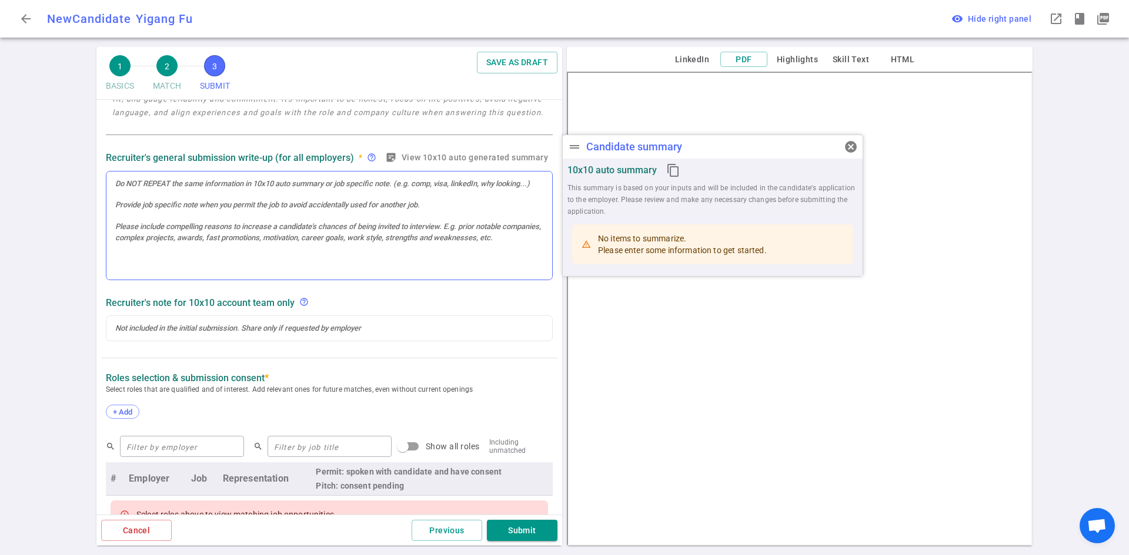
click at [120, 186] on div at bounding box center [329, 184] width 428 height 11
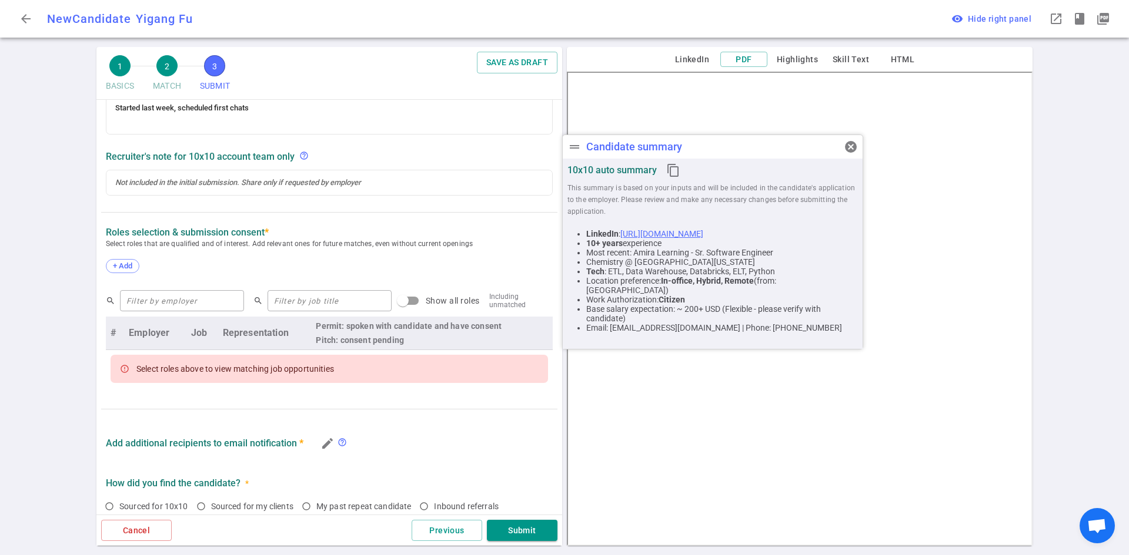
scroll to position [436, 0]
click at [120, 255] on div "+ Add" at bounding box center [329, 266] width 447 height 26
click at [132, 262] on span "+ Add" at bounding box center [123, 264] width 28 height 9
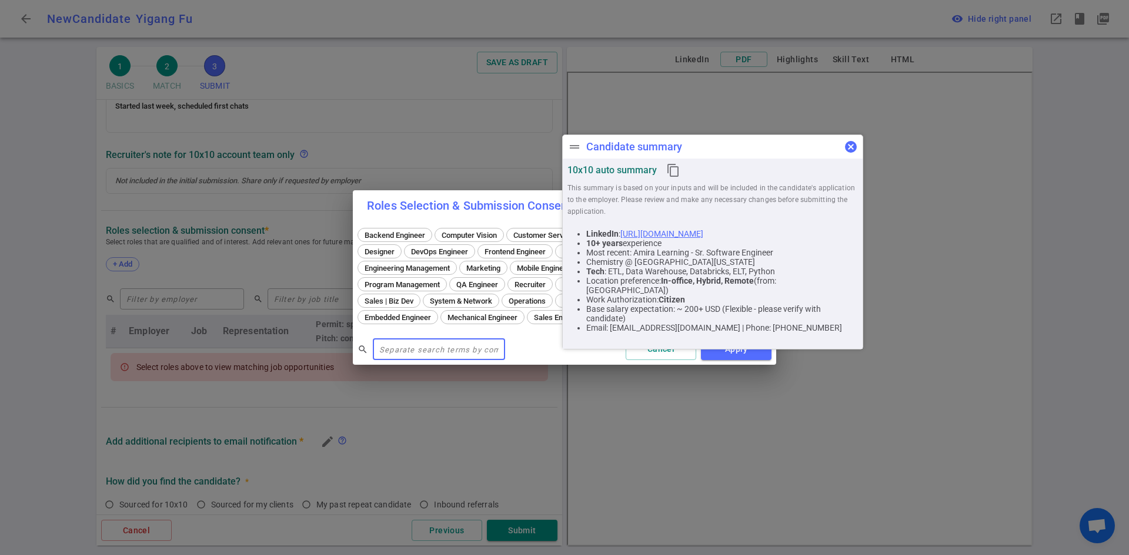
click at [751, 150] on span "cancel" at bounding box center [850, 147] width 14 height 14
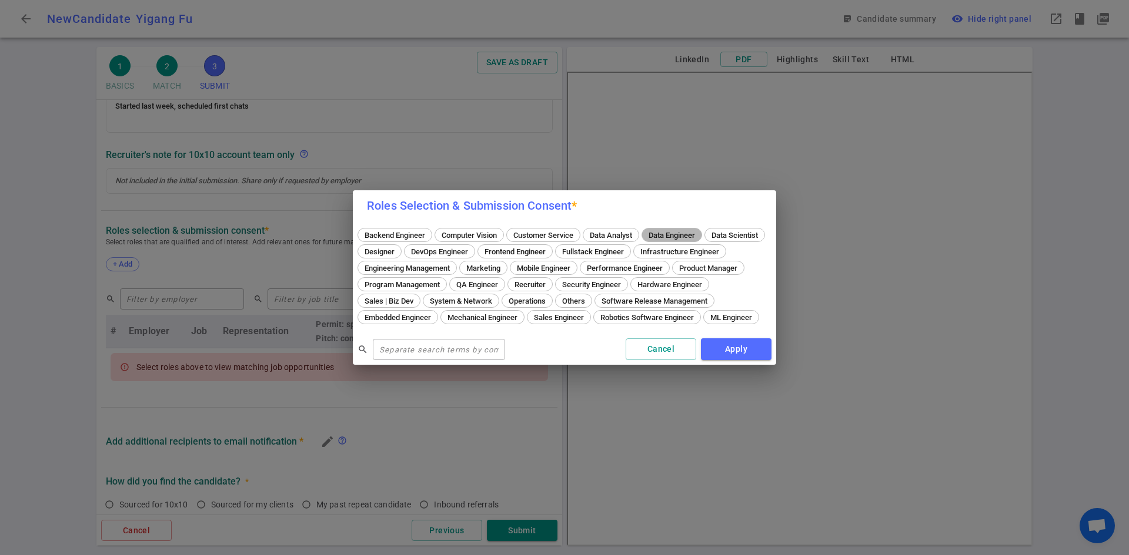
click at [674, 231] on span "Data Engineer" at bounding box center [671, 235] width 55 height 9
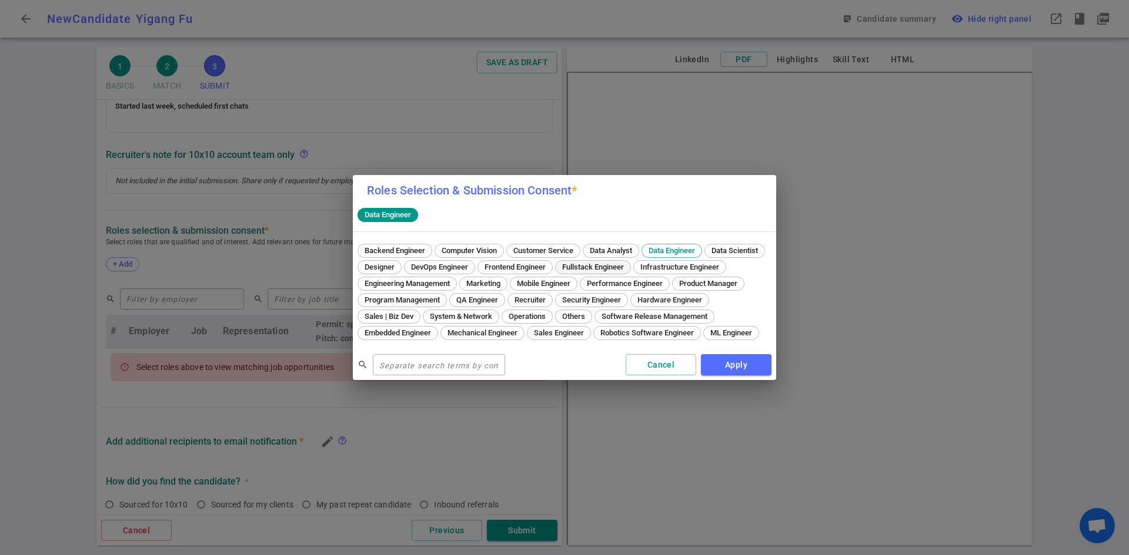
click at [628, 263] on span "Fullstack Engineer" at bounding box center [593, 267] width 70 height 9
click at [384, 246] on span "Backend Engineer" at bounding box center [394, 250] width 69 height 9
click at [719, 366] on button "Apply" at bounding box center [736, 365] width 71 height 22
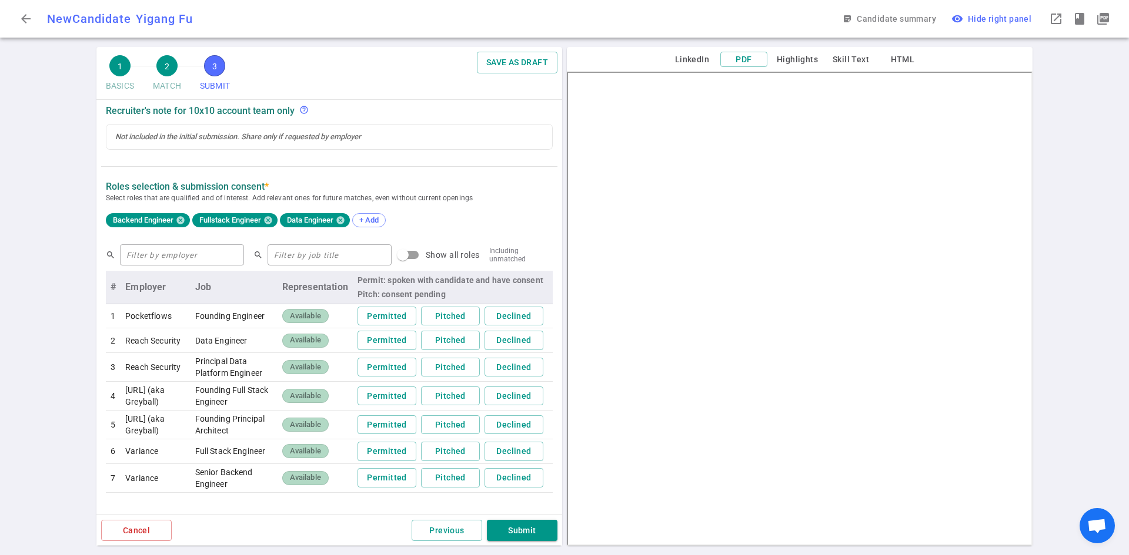
scroll to position [529, 0]
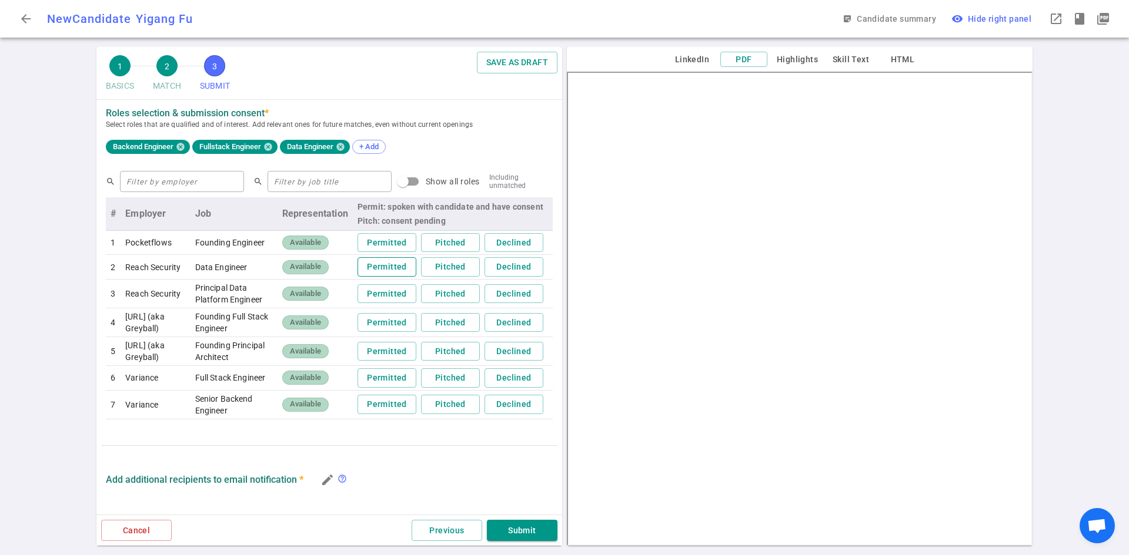
click at [385, 272] on button "Permitted" at bounding box center [386, 266] width 59 height 19
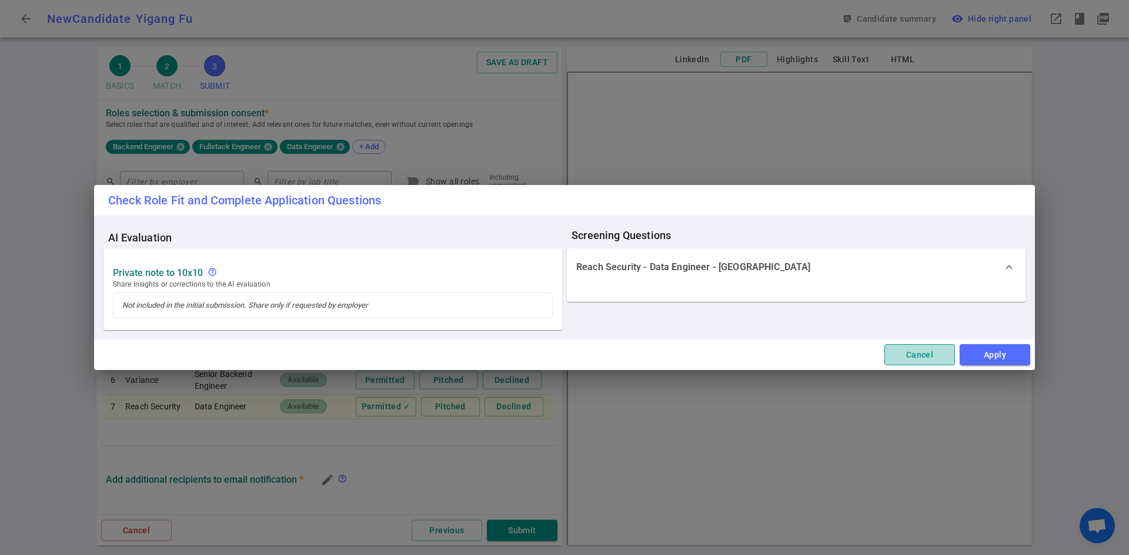
drag, startPoint x: 932, startPoint y: 352, endPoint x: 844, endPoint y: 346, distance: 88.4
click at [751, 352] on button "Cancel" at bounding box center [919, 355] width 71 height 22
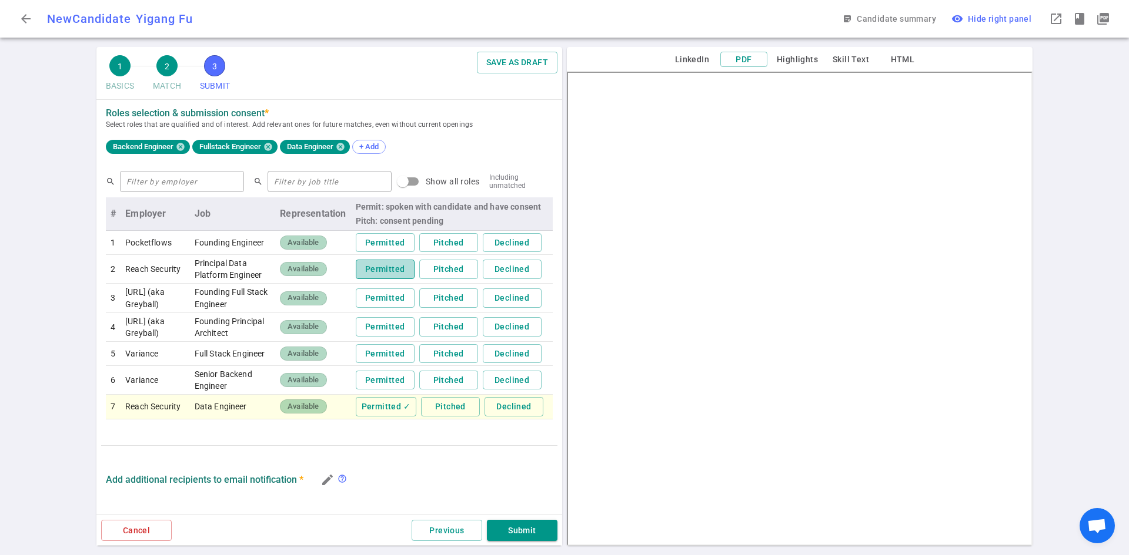
click at [363, 275] on button "Permitted" at bounding box center [385, 269] width 59 height 19
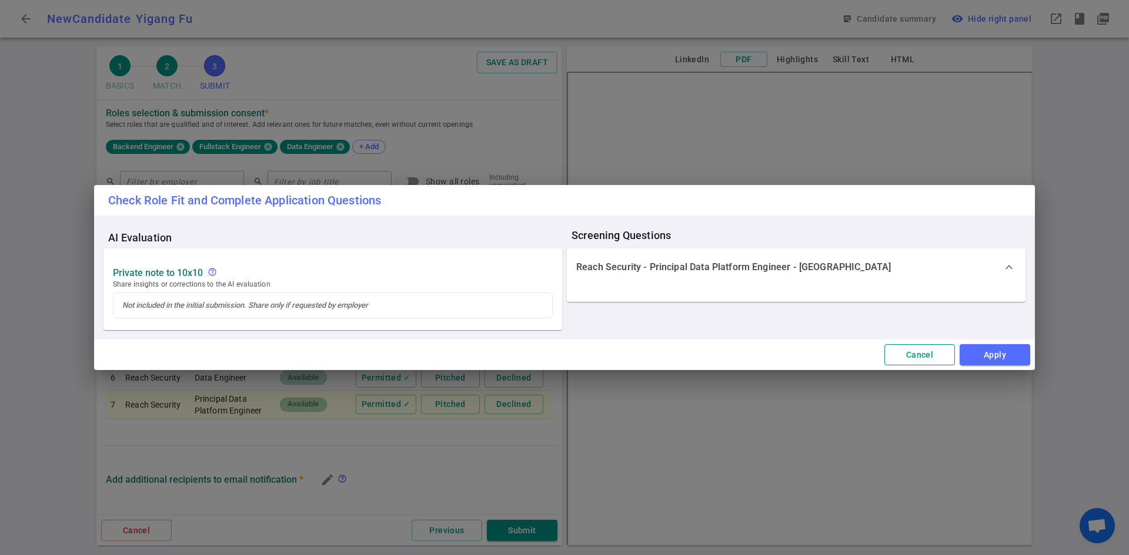
click at [751, 363] on button "Cancel" at bounding box center [919, 355] width 71 height 22
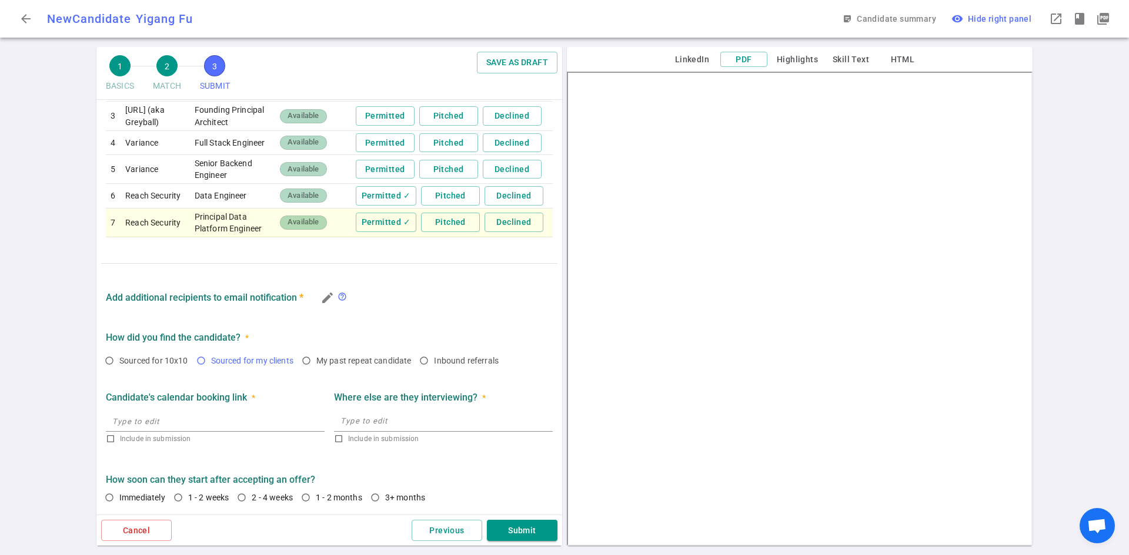
scroll to position [744, 0]
click at [109, 356] on input "Sourced for 10x10" at bounding box center [109, 361] width 20 height 20
radio input "true"
click at [179, 433] on input "1 - 2 weeks" at bounding box center [178, 498] width 20 height 20
radio input "true"
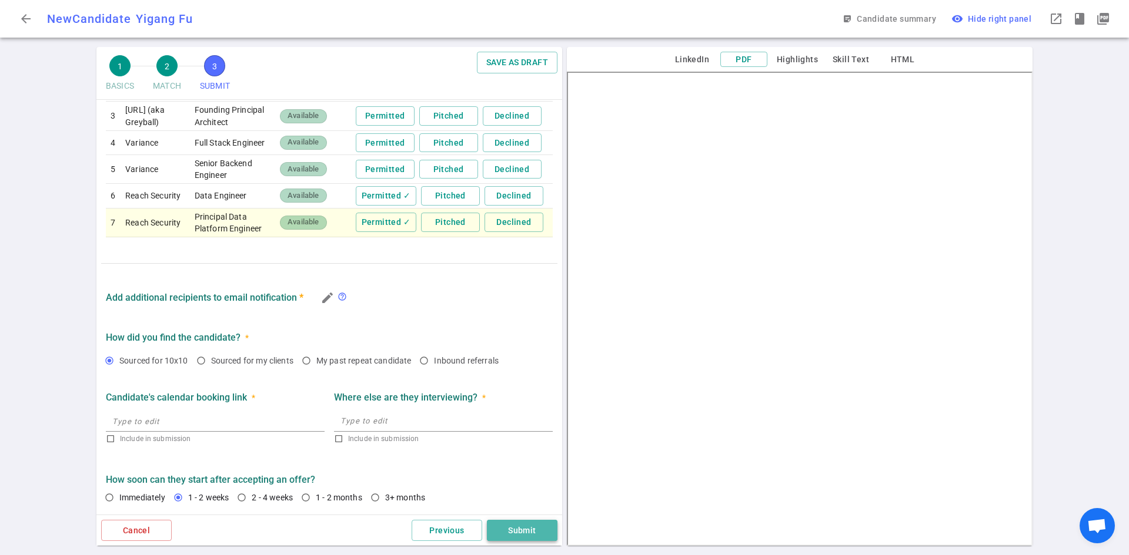
click at [508, 433] on button "Submit" at bounding box center [522, 531] width 71 height 22
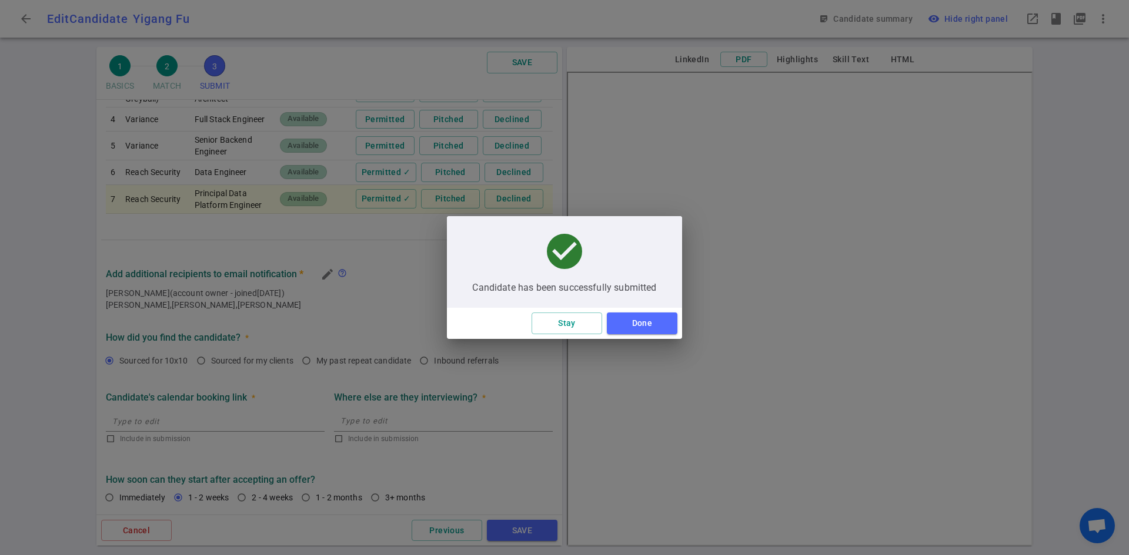
scroll to position [306, 0]
click at [641, 323] on button "Done" at bounding box center [642, 324] width 71 height 22
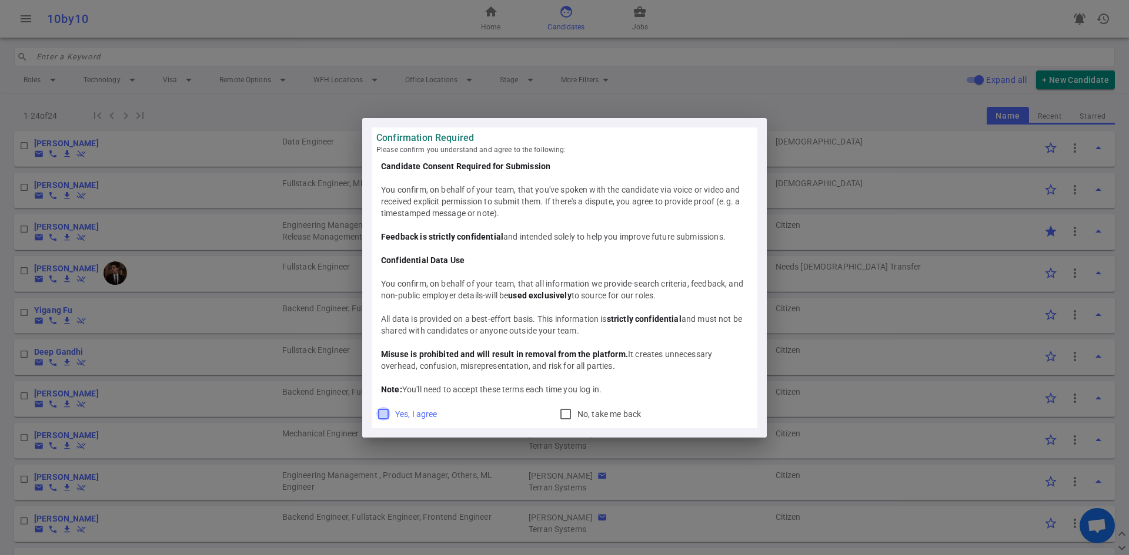
click at [387, 414] on input "Yes, I agree" at bounding box center [383, 414] width 14 height 14
checkbox input "true"
